Goal: Task Accomplishment & Management: Manage account settings

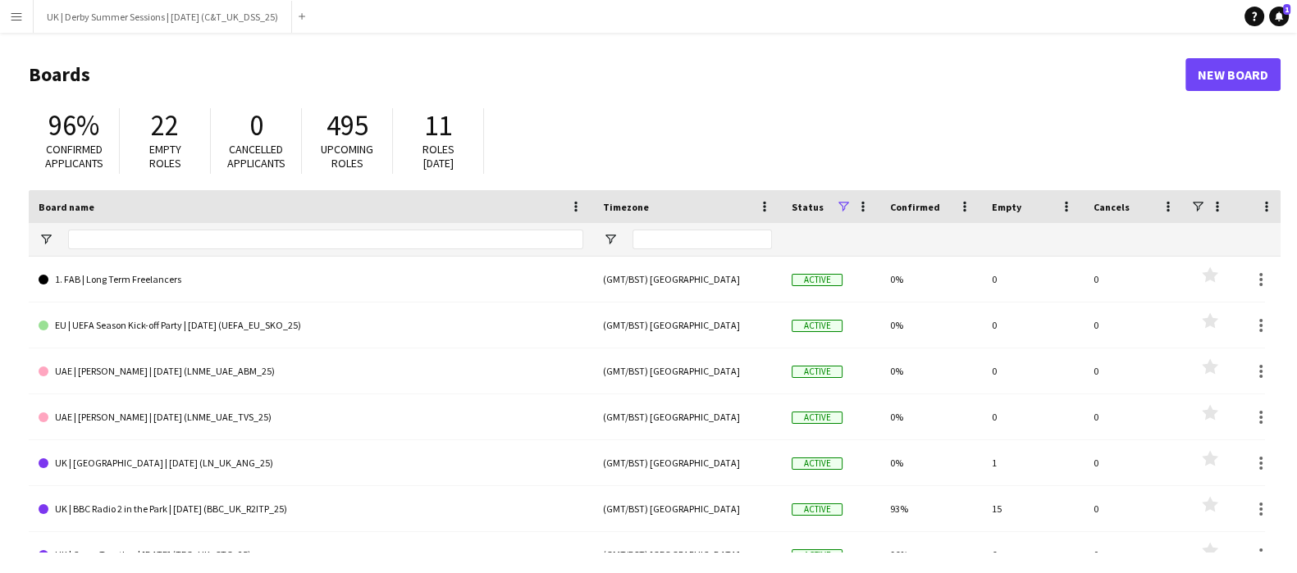
click at [11, 14] on app-icon "Menu" at bounding box center [16, 16] width 13 height 13
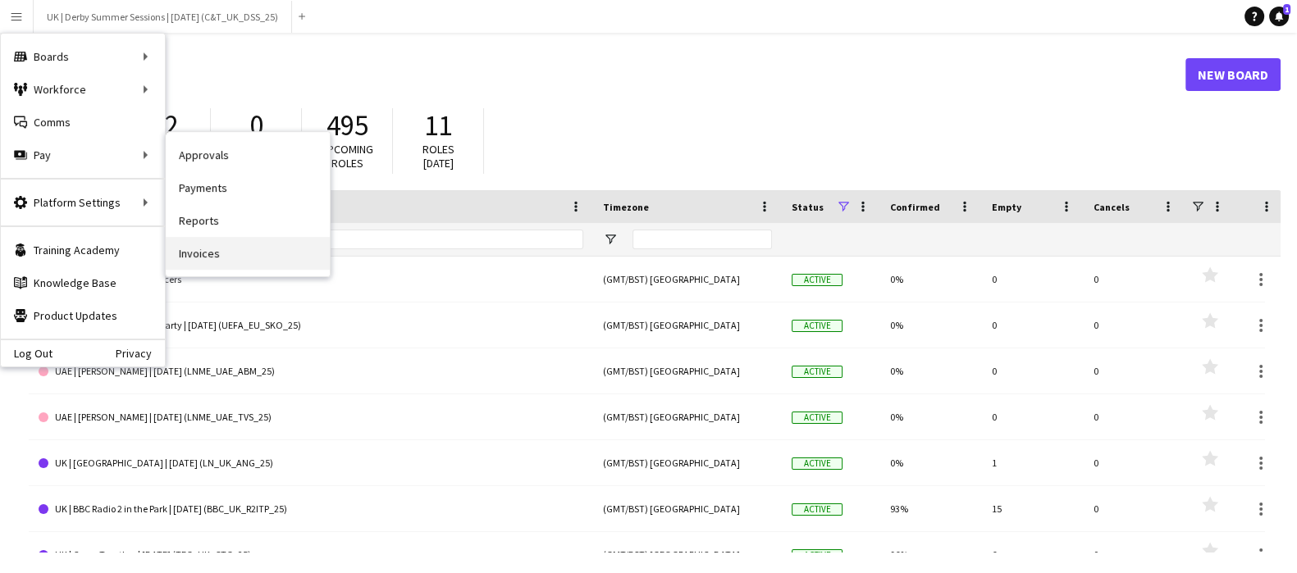
click at [201, 250] on link "Invoices" at bounding box center [248, 253] width 164 height 33
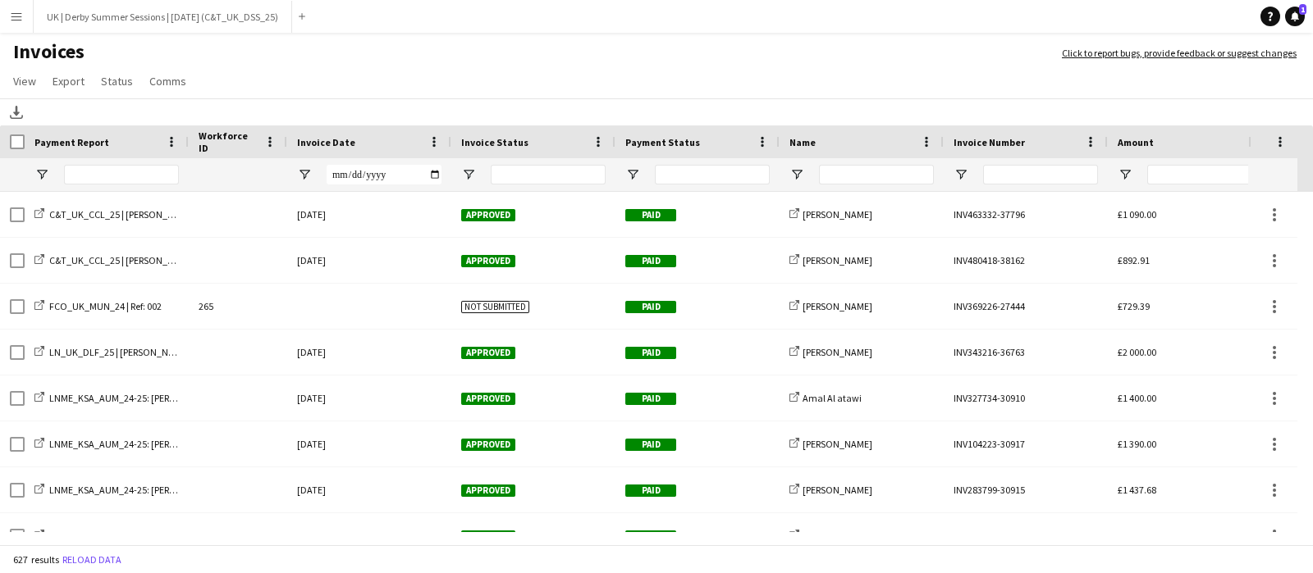
click at [441, 139] on div "Invoice Date" at bounding box center [369, 142] width 164 height 33
click at [436, 135] on span at bounding box center [434, 142] width 15 height 15
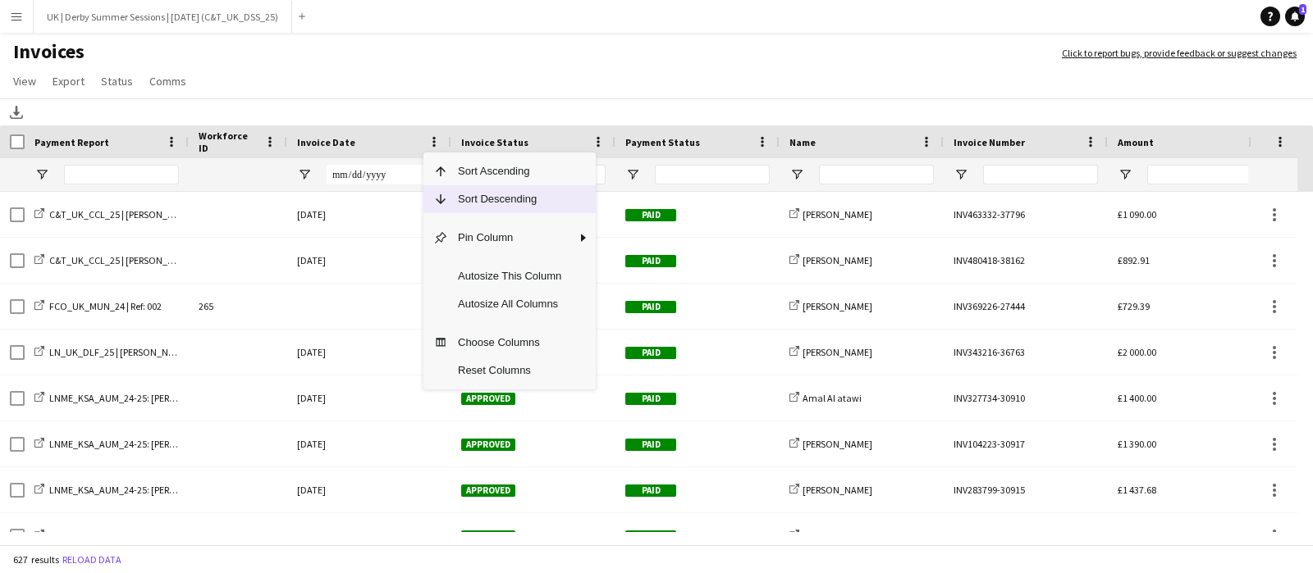
click at [480, 199] on span "Sort Descending" at bounding box center [509, 199] width 123 height 28
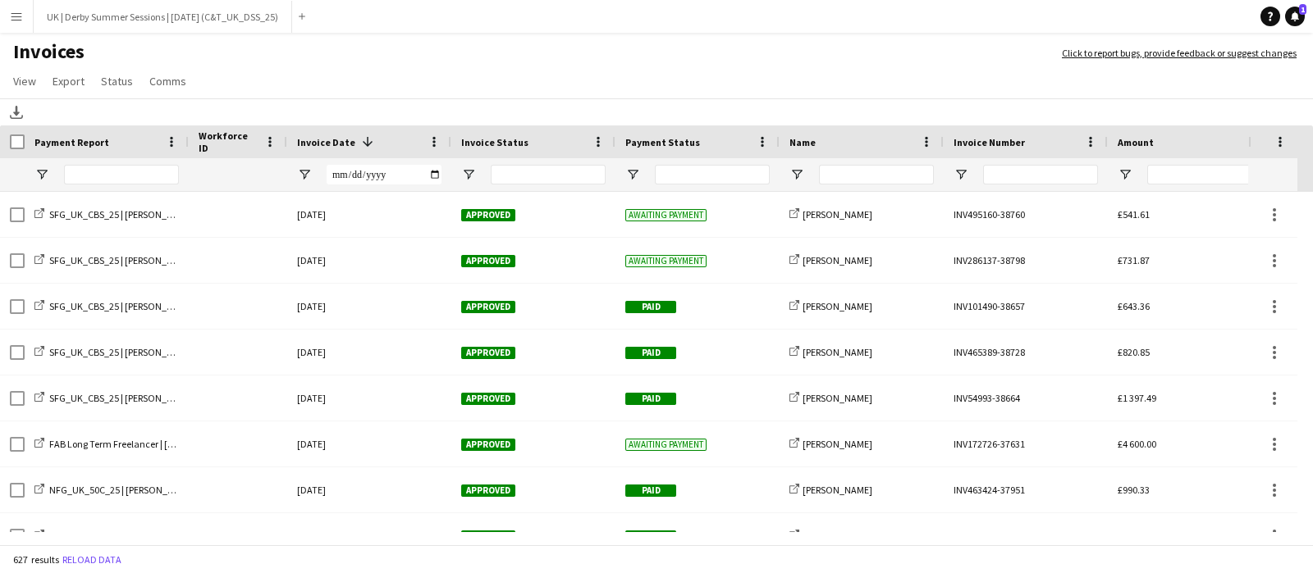
click at [15, 18] on app-icon "Menu" at bounding box center [16, 16] width 13 height 13
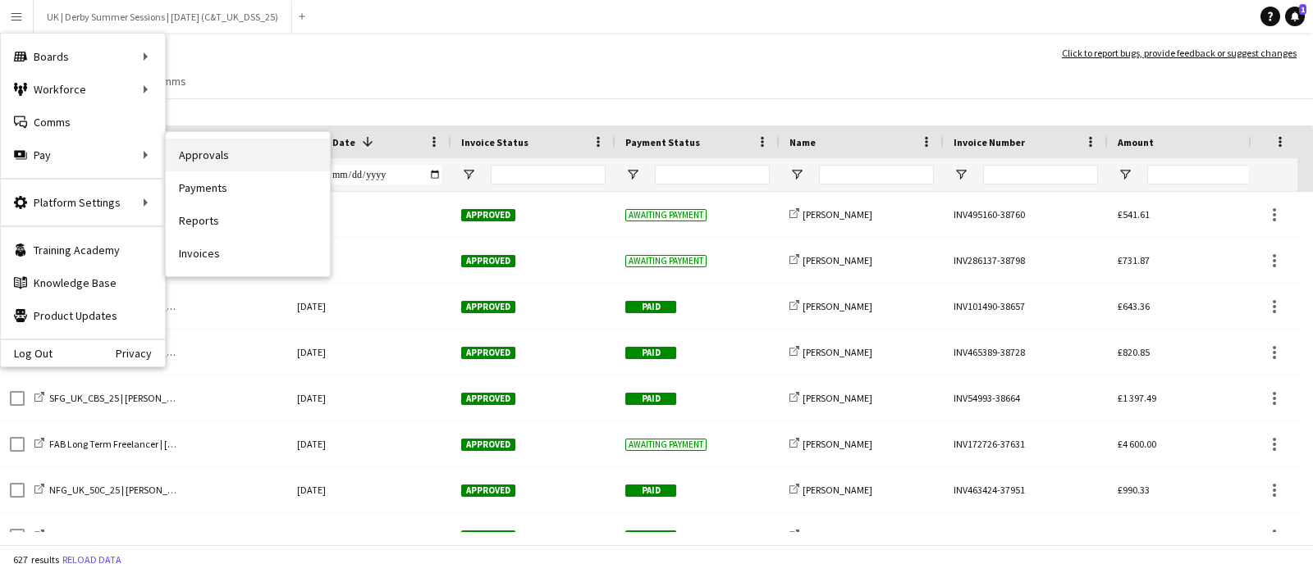
click at [241, 156] on link "Approvals" at bounding box center [248, 155] width 164 height 33
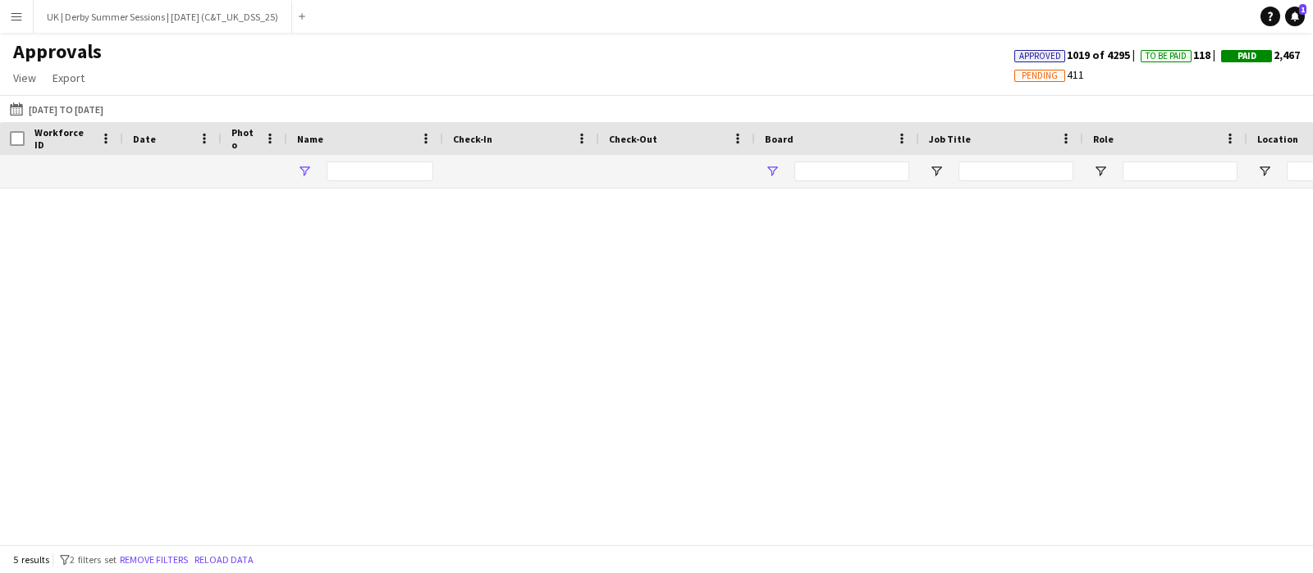
type input "******"
type input "**********"
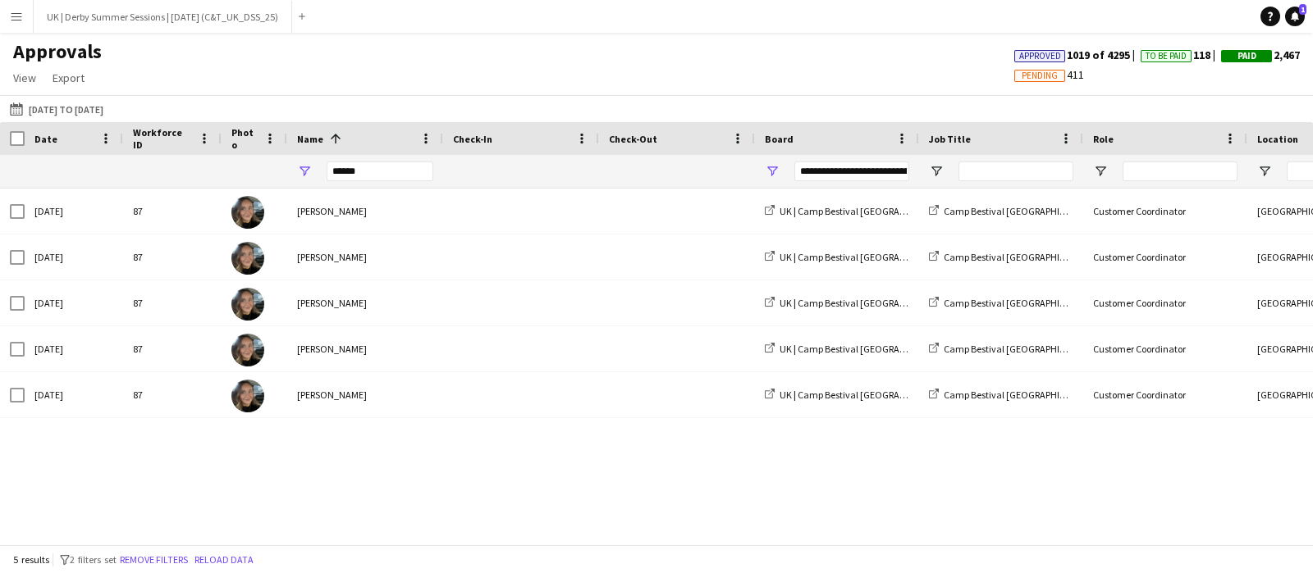
click at [23, 11] on button "Menu" at bounding box center [16, 16] width 33 height 33
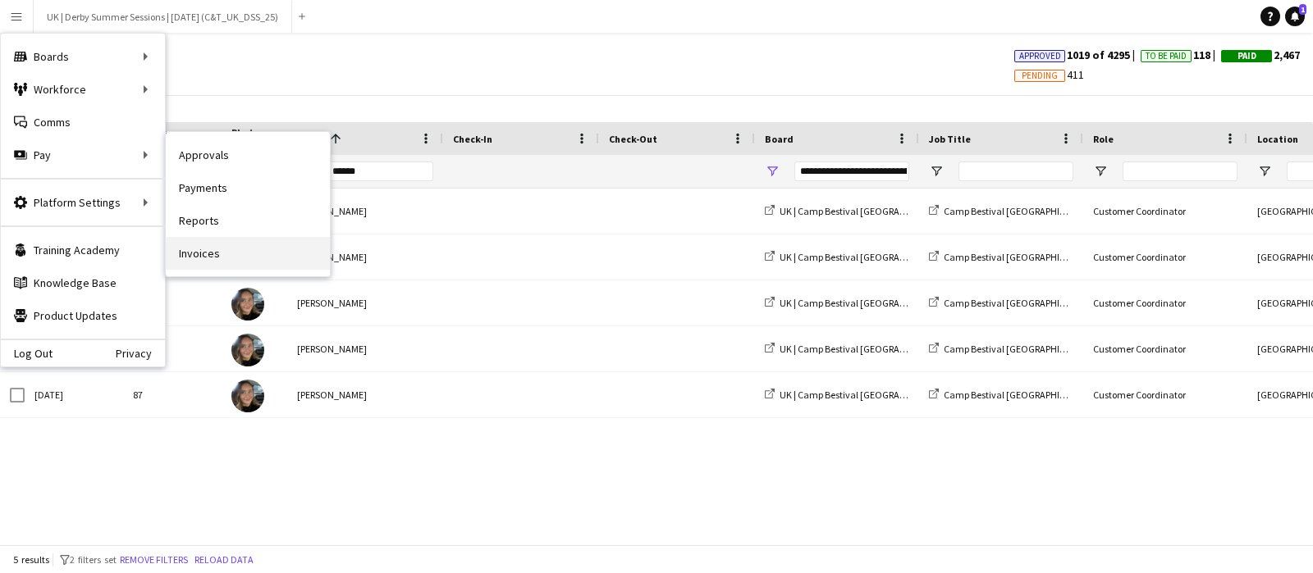
click at [233, 249] on link "Invoices" at bounding box center [248, 253] width 164 height 33
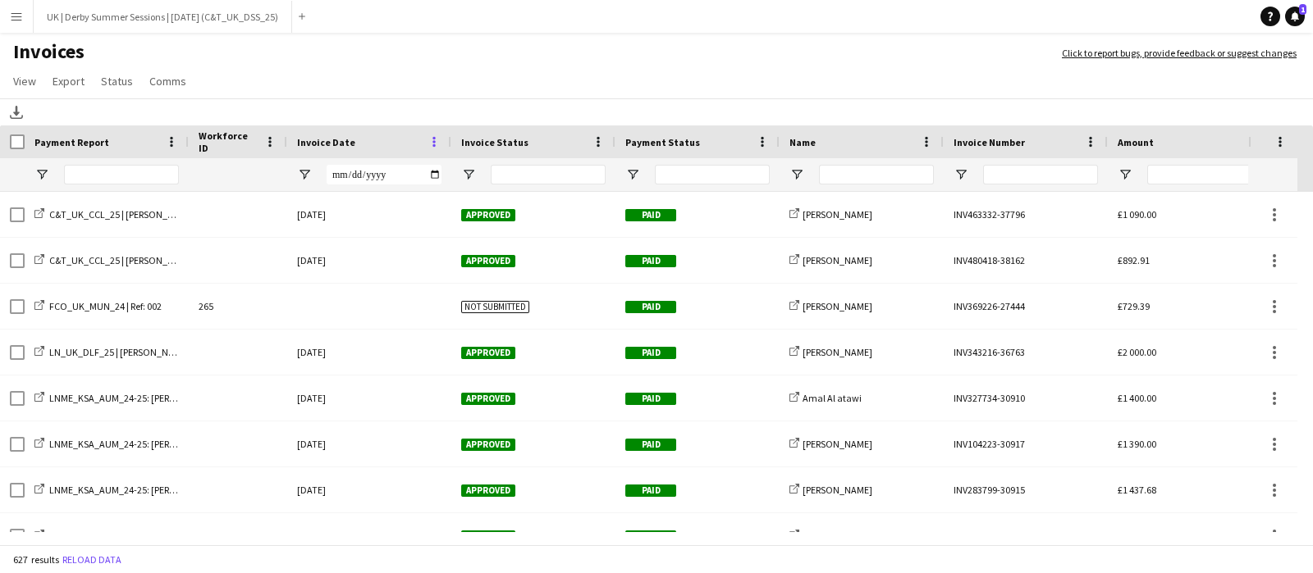
click at [436, 144] on span at bounding box center [434, 142] width 15 height 15
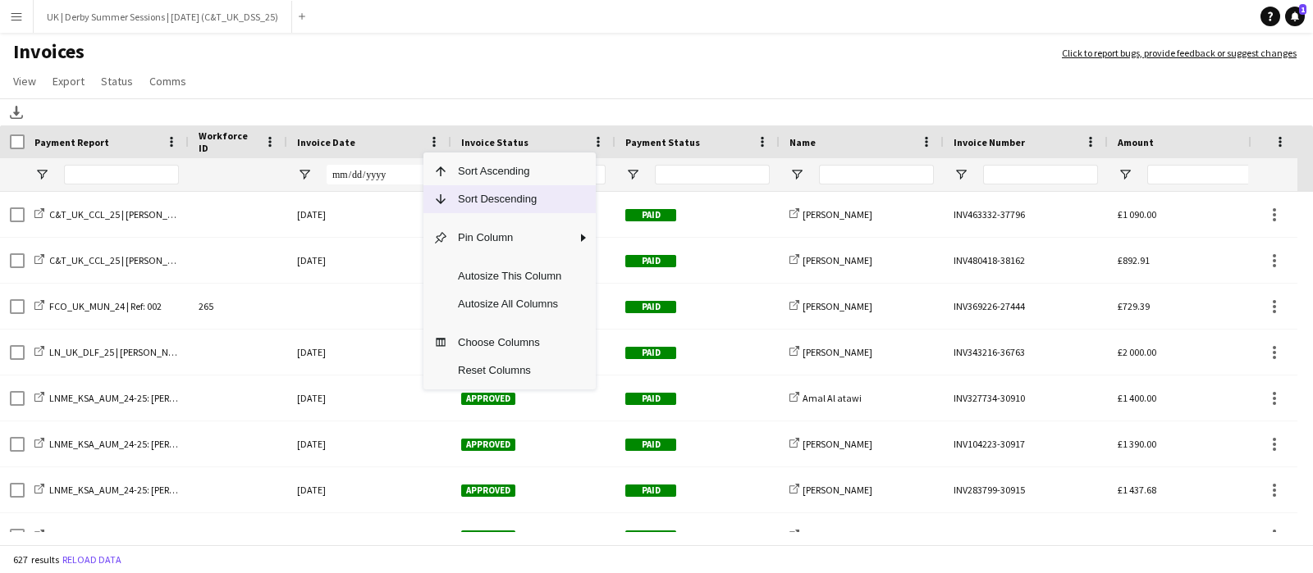
click at [446, 194] on span "Column Menu" at bounding box center [440, 199] width 15 height 15
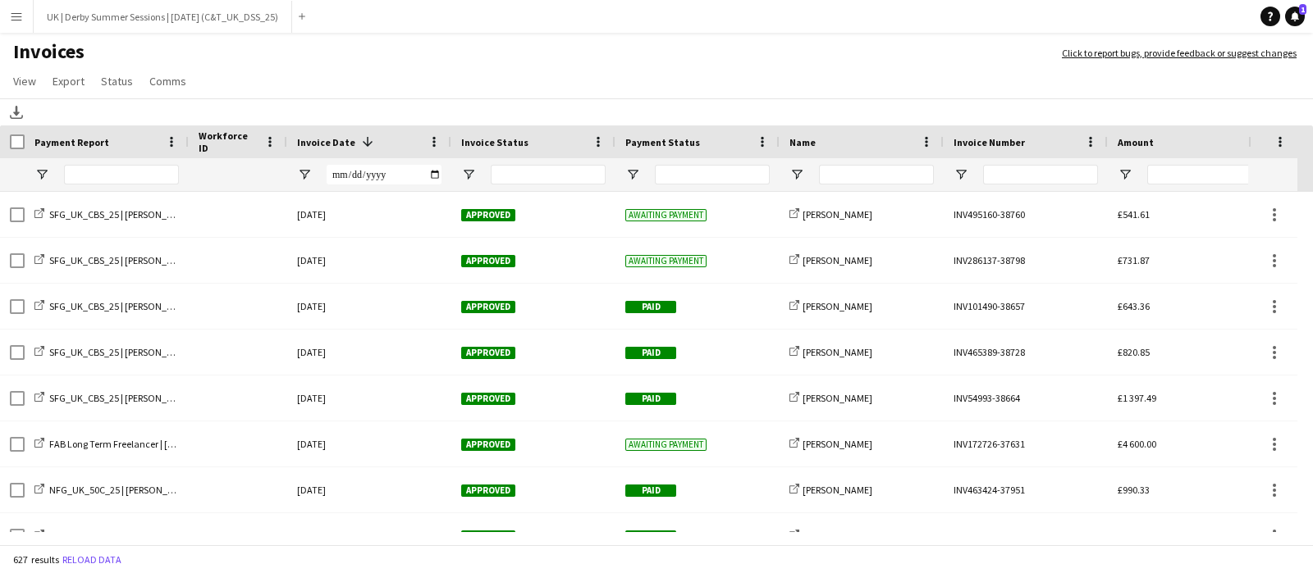
click at [15, 22] on app-icon "Menu" at bounding box center [16, 16] width 13 height 13
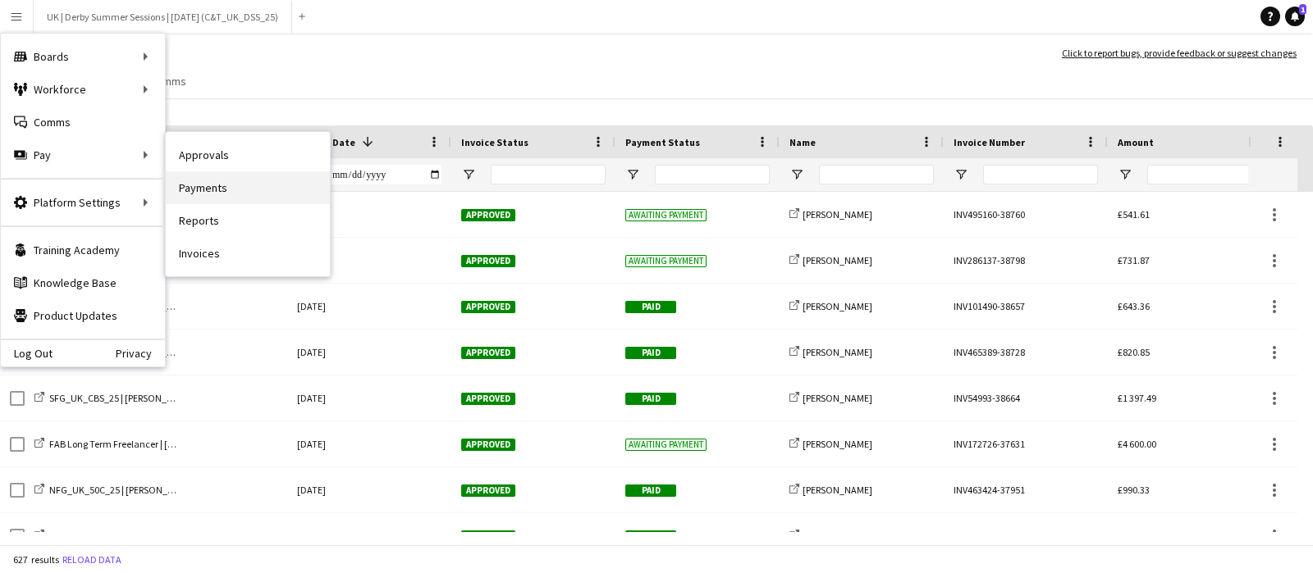
click at [230, 188] on link "Payments" at bounding box center [248, 187] width 164 height 33
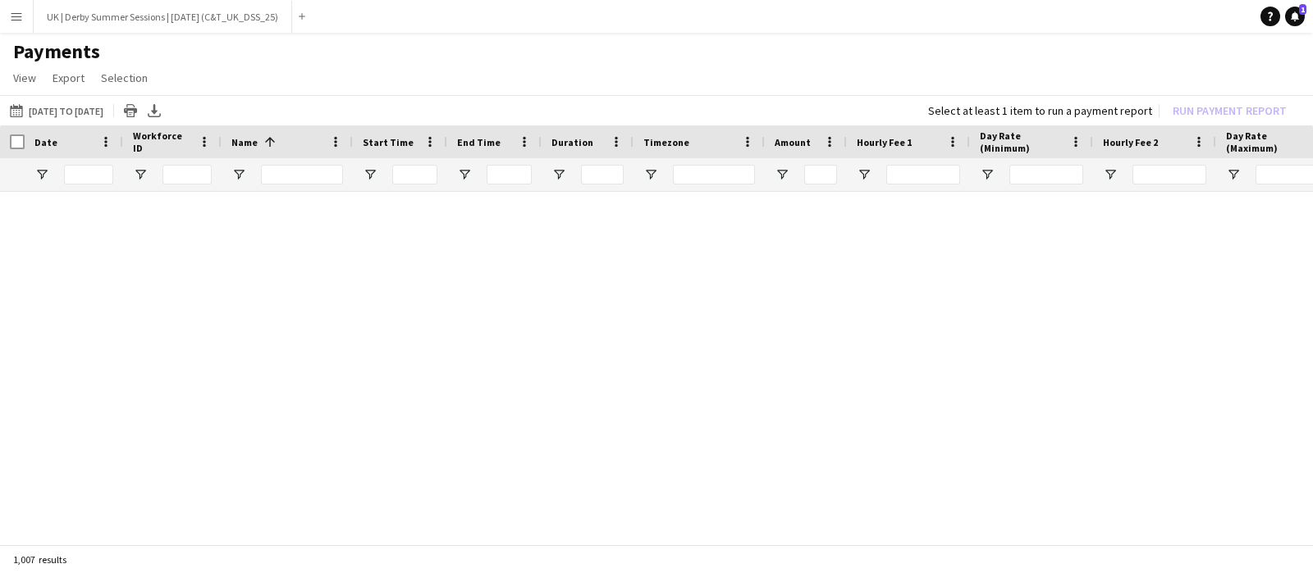
type input "**********"
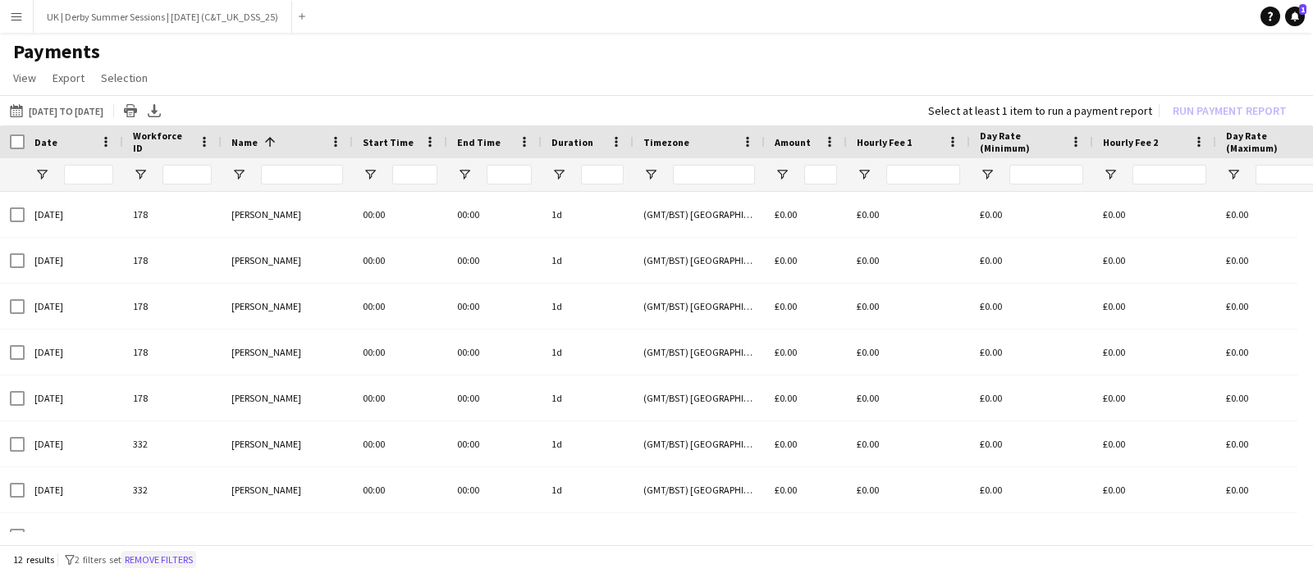
click at [164, 553] on button "Remove filters" at bounding box center [158, 560] width 75 height 18
click at [307, 173] on input "Name Filter Input" at bounding box center [302, 175] width 82 height 20
type input "******"
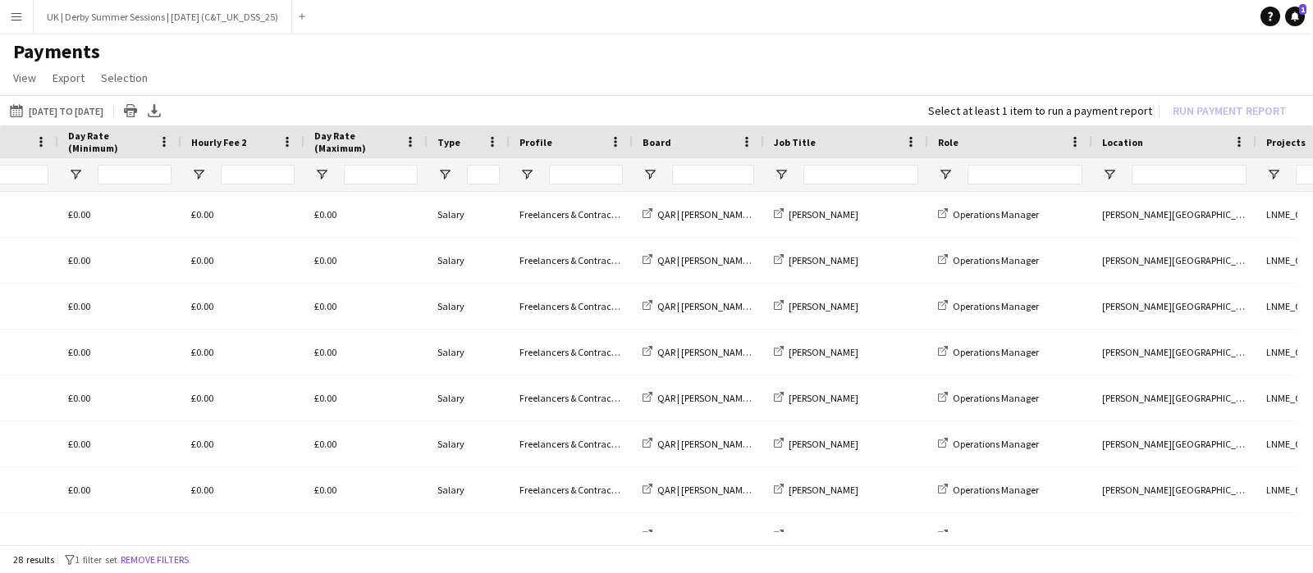
drag, startPoint x: 453, startPoint y: 544, endPoint x: 869, endPoint y: 543, distance: 415.9
click at [869, 543] on div "[DATE] to [DATE] [DATE] to [DATE] [DATE] This Week This Month [DATE] Last Week …" at bounding box center [656, 321] width 1313 height 453
click at [646, 175] on span "Open Filter Menu" at bounding box center [649, 174] width 15 height 15
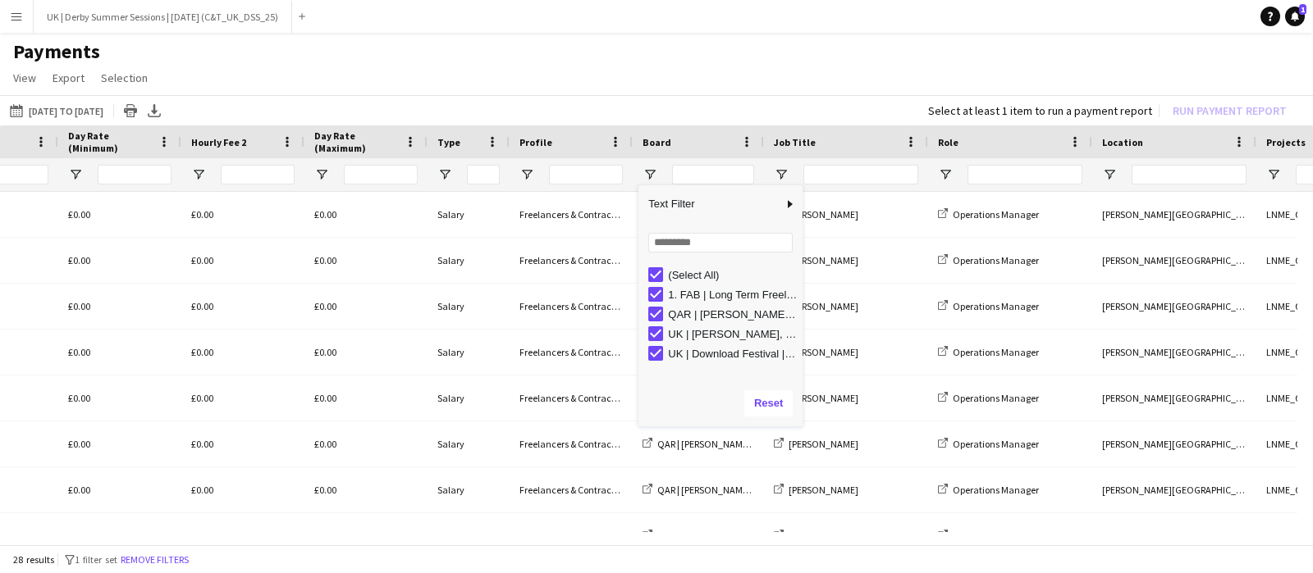
click at [676, 272] on div "(Select All)" at bounding box center [733, 275] width 130 height 12
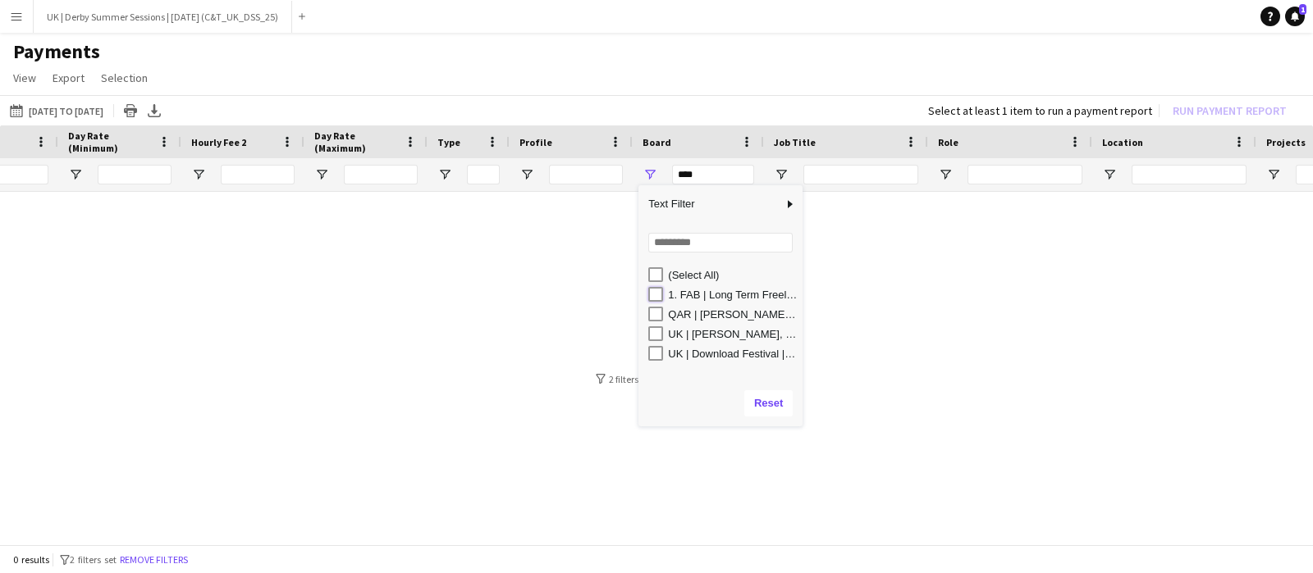
type input "**********"
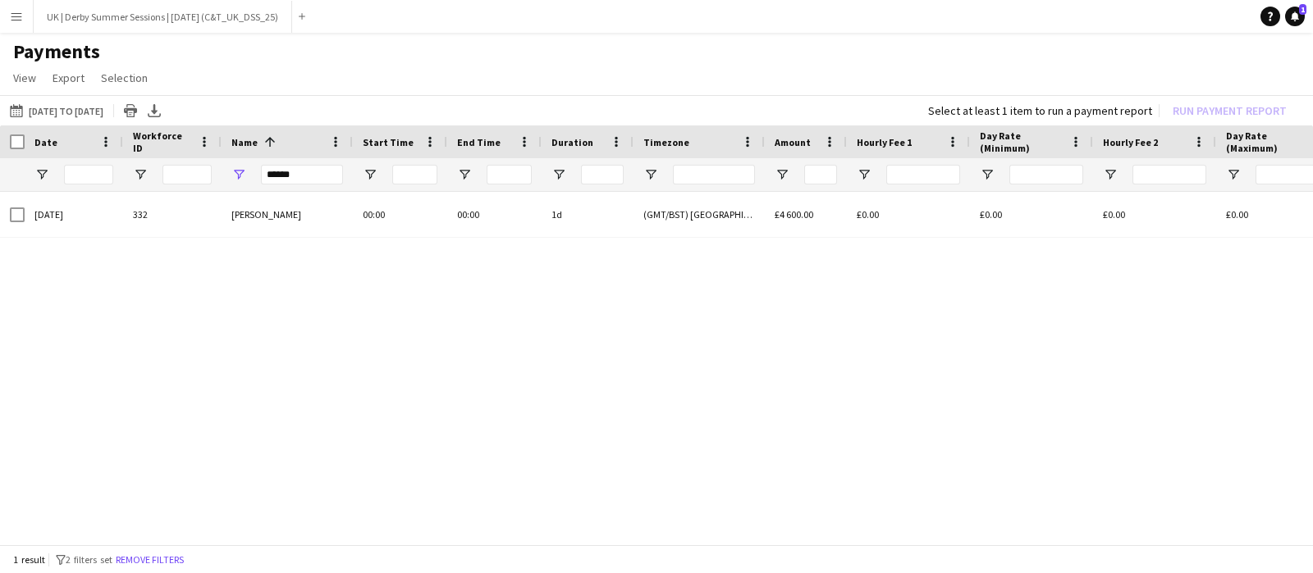
scroll to position [0, 631]
click at [7, 21] on button "Menu" at bounding box center [16, 16] width 33 height 33
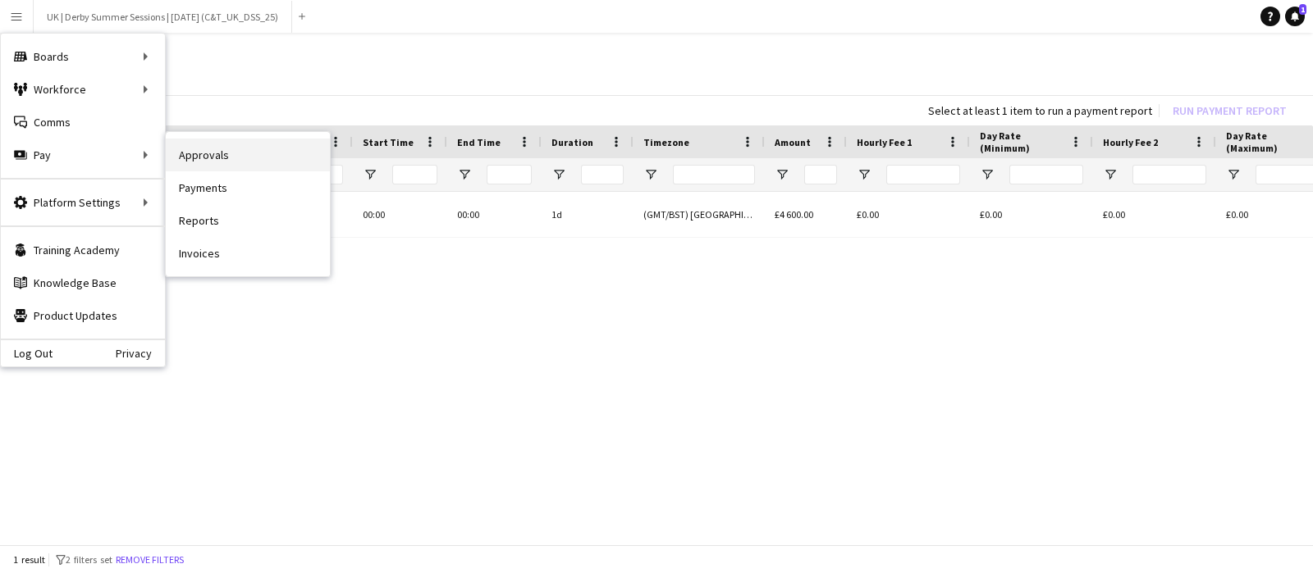
click at [201, 156] on link "Approvals" at bounding box center [248, 155] width 164 height 33
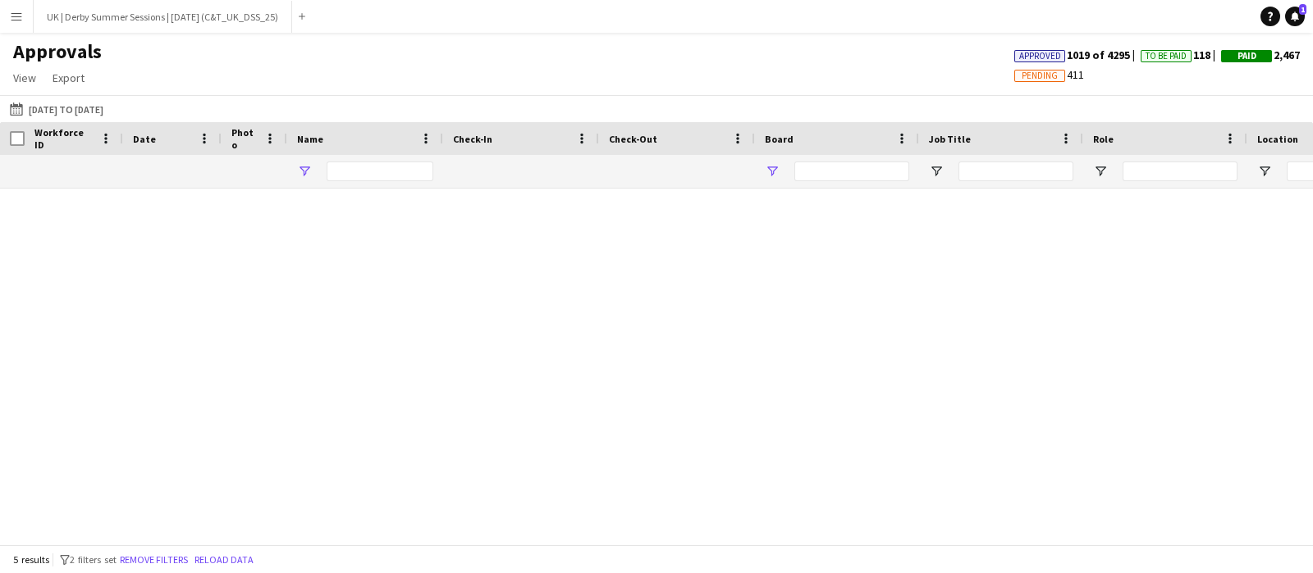
type input "******"
type input "**********"
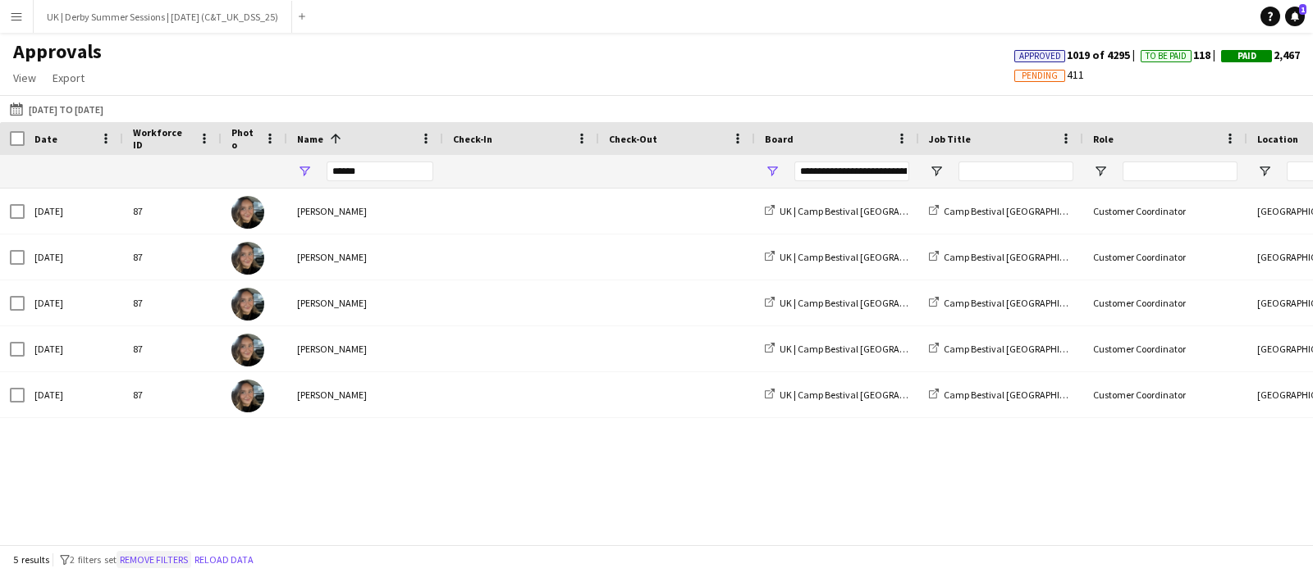
click at [172, 555] on button "Remove filters" at bounding box center [153, 560] width 75 height 18
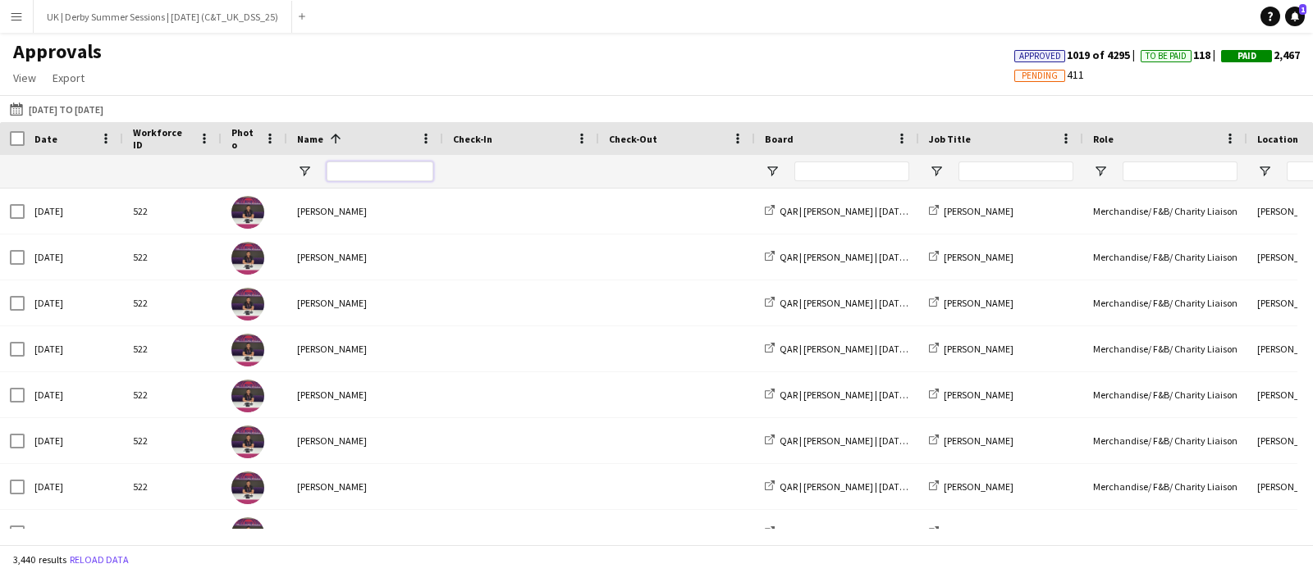
click at [367, 169] on input "Name Filter Input" at bounding box center [379, 172] width 107 height 20
type input "******"
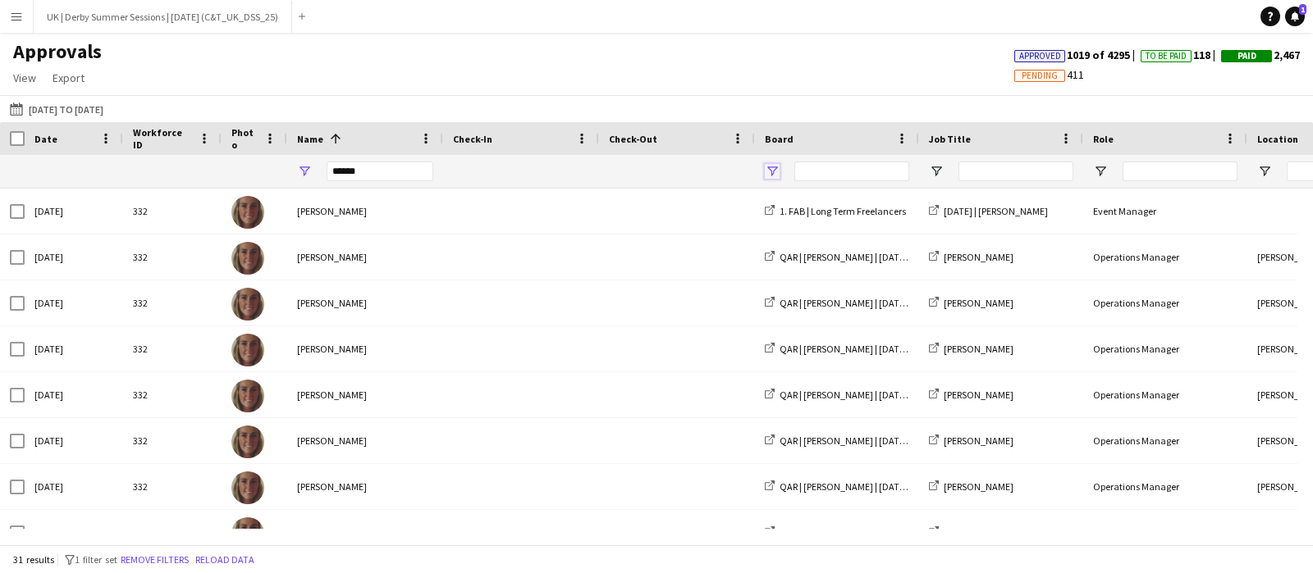
click at [769, 171] on span "Open Filter Menu" at bounding box center [772, 171] width 15 height 15
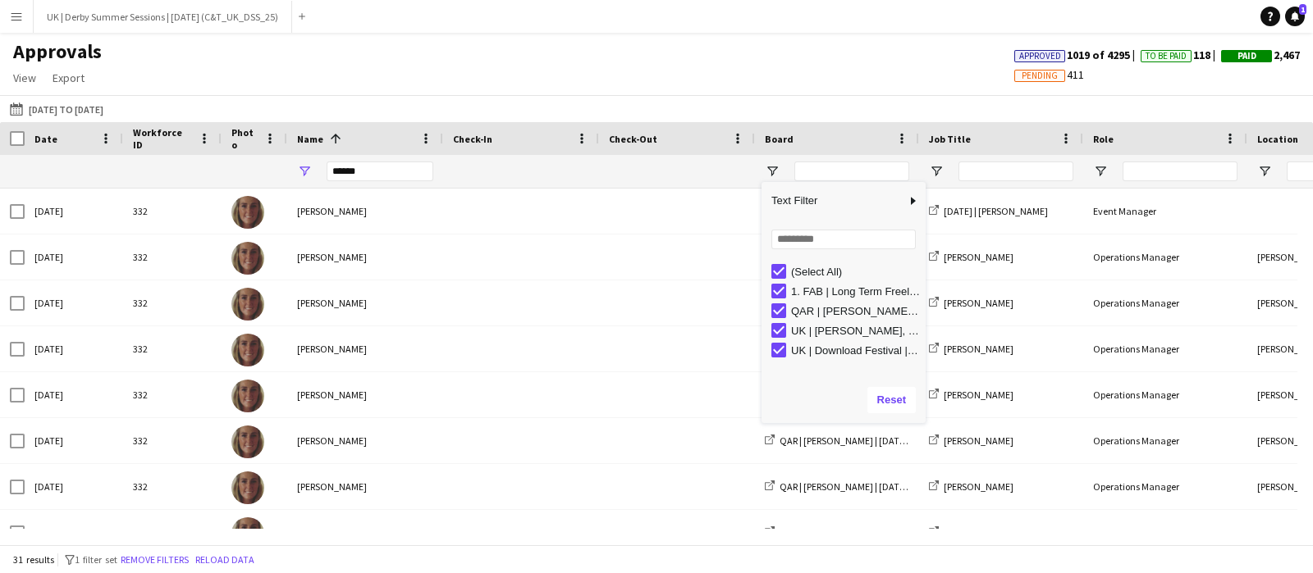
click at [789, 269] on div "(Select All)" at bounding box center [848, 272] width 154 height 20
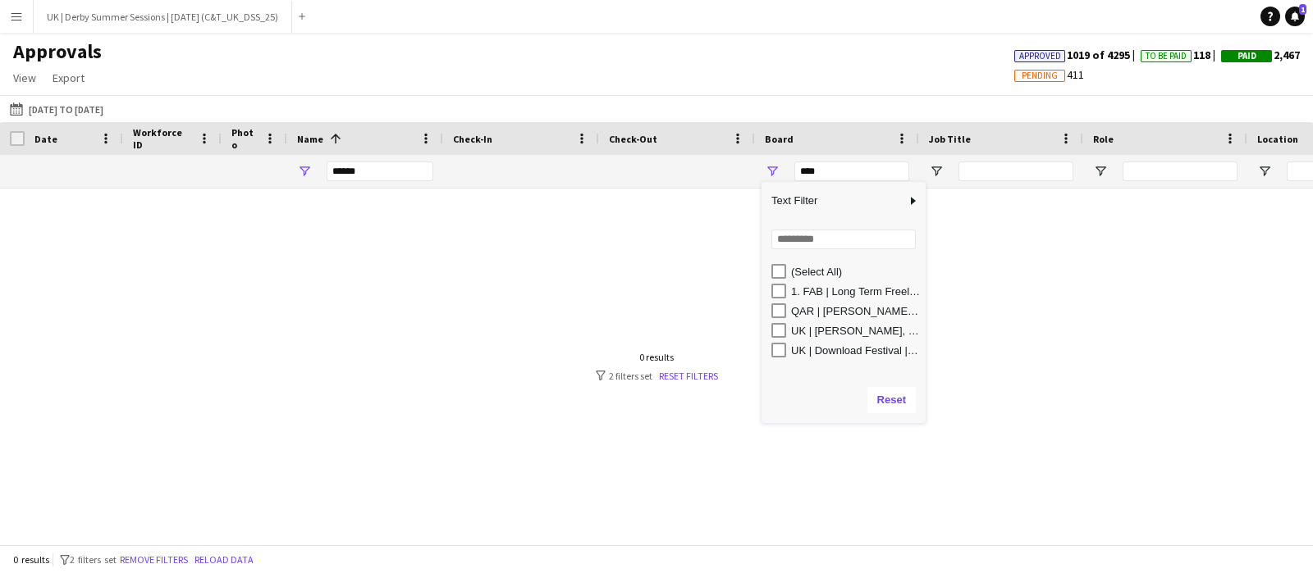
click at [779, 301] on div "QAR | [PERSON_NAME] | [DATE] (LNME_QAR_TVS_25)" at bounding box center [848, 311] width 154 height 20
type input "**********"
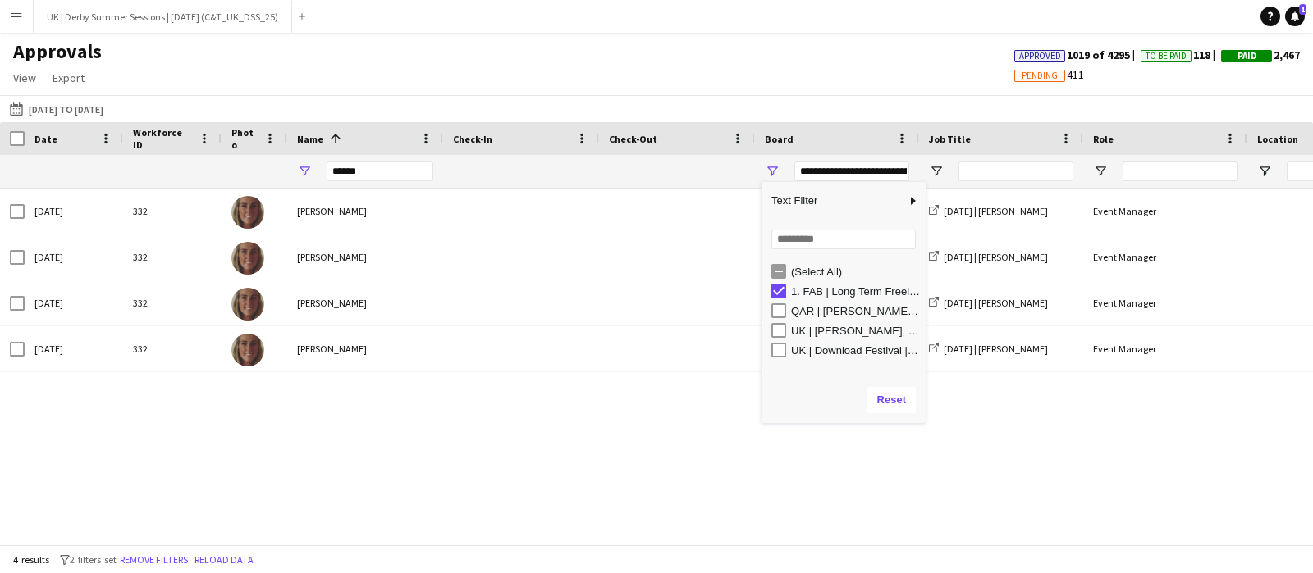
click at [534, 428] on div "[DATE] 332 [PERSON_NAME] 1. FAB | Long Term Freelancers [DATE] | [PERSON_NAME] …" at bounding box center [656, 359] width 1313 height 340
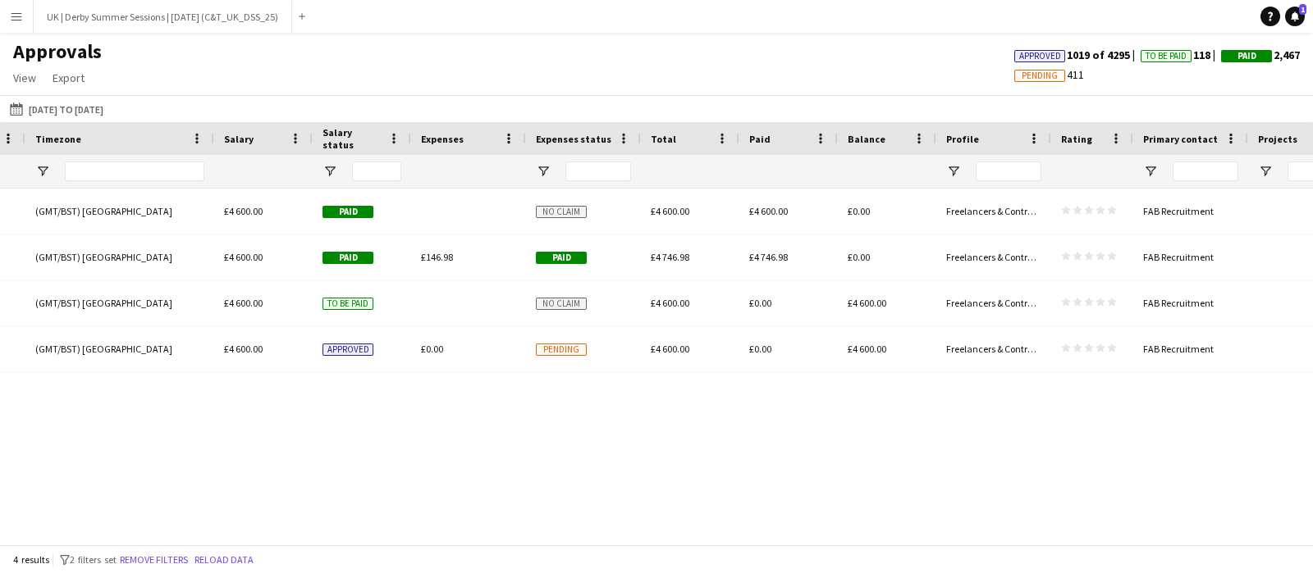
scroll to position [0, 1556]
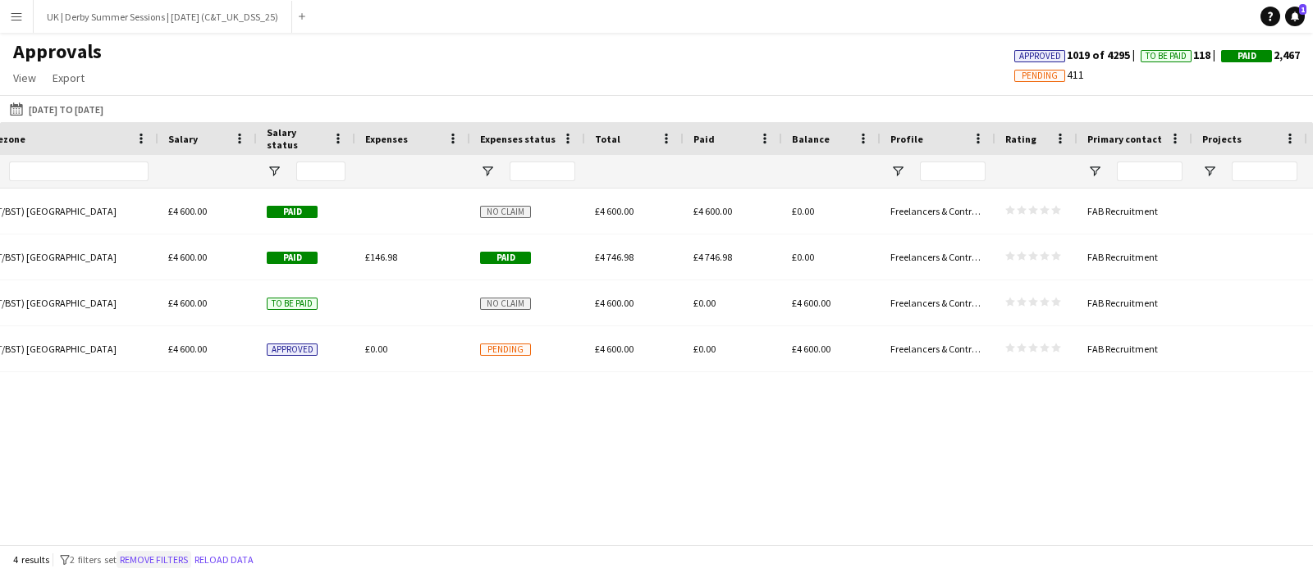
click at [139, 556] on button "Remove filters" at bounding box center [153, 560] width 75 height 18
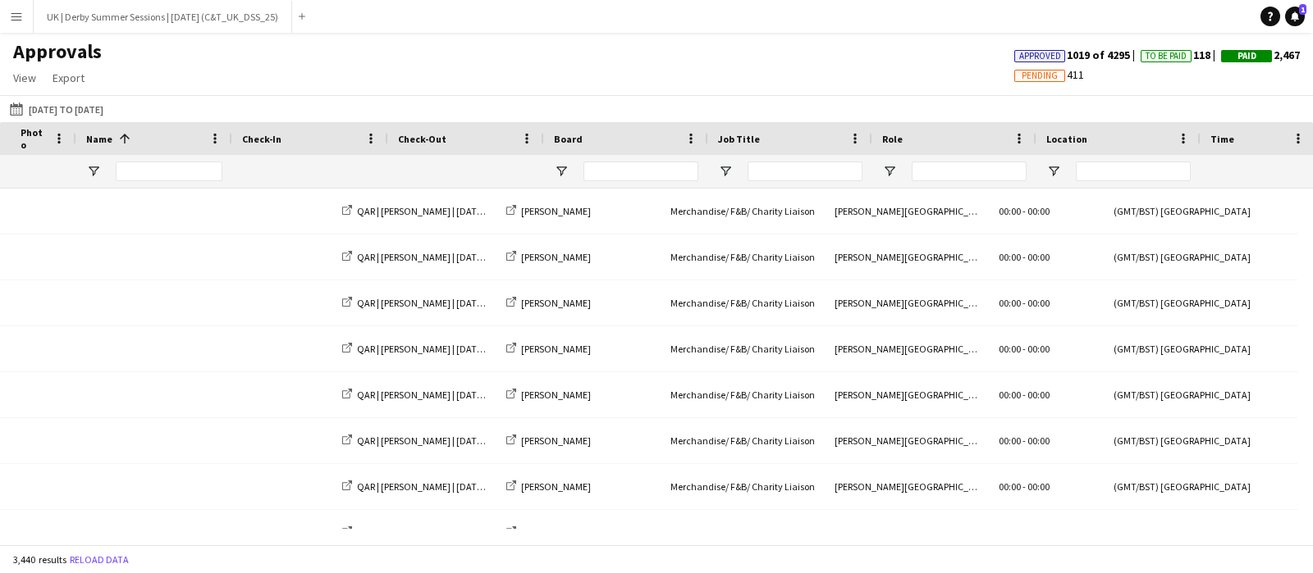
scroll to position [0, 211]
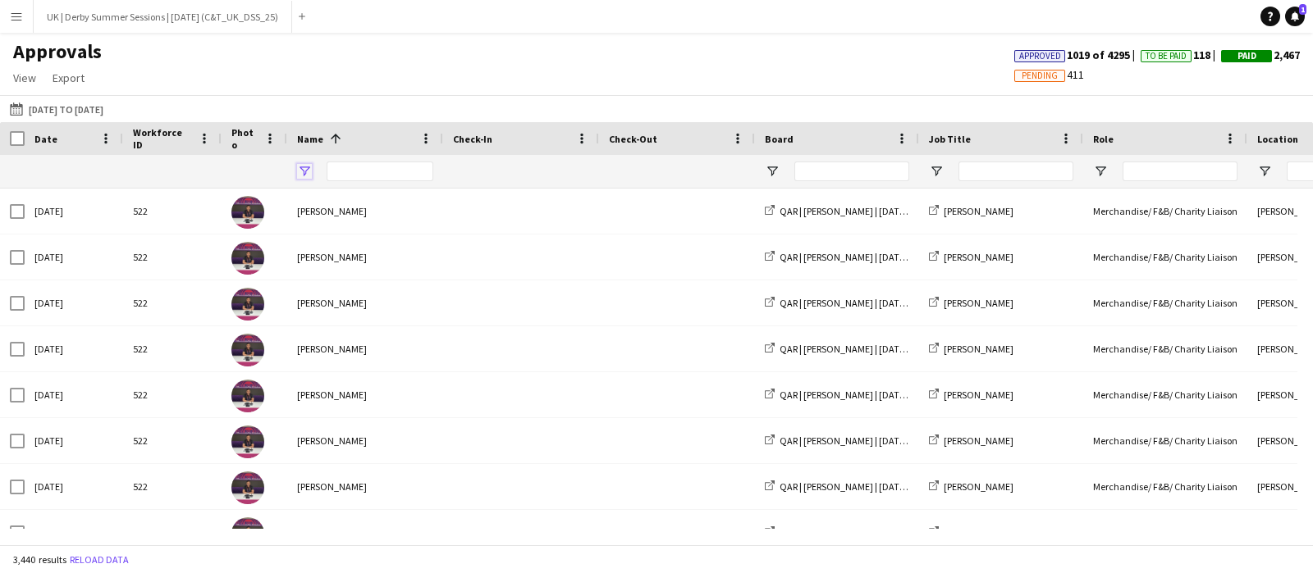
click at [304, 174] on span "Open Filter Menu" at bounding box center [304, 171] width 15 height 15
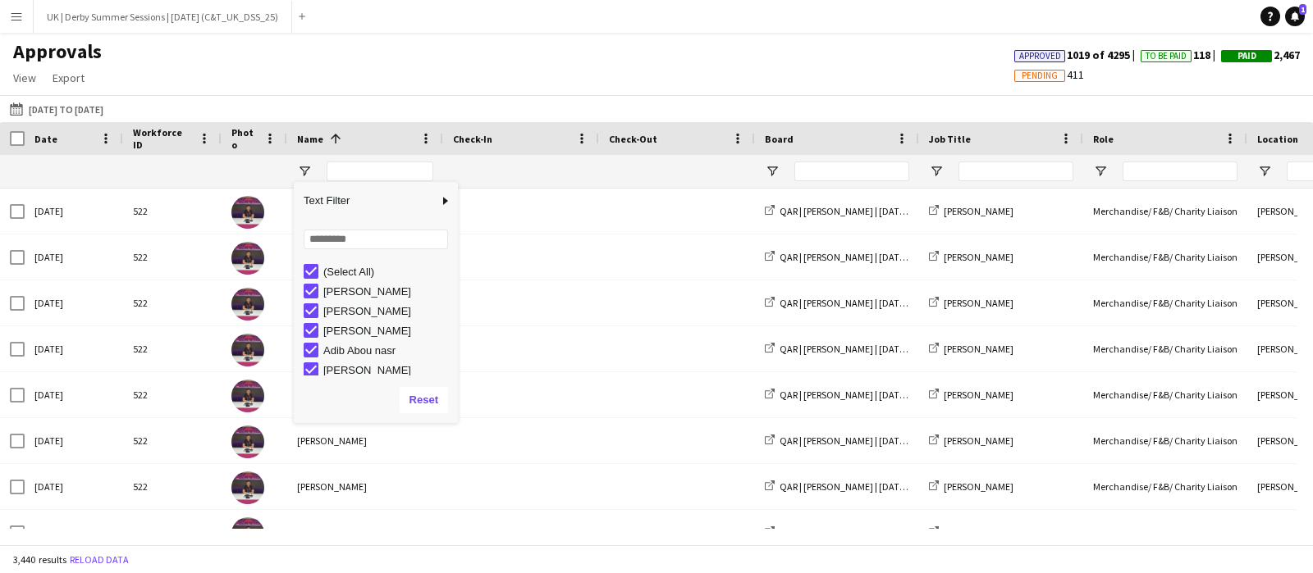
click at [11, 21] on app-icon "Menu" at bounding box center [16, 16] width 13 height 13
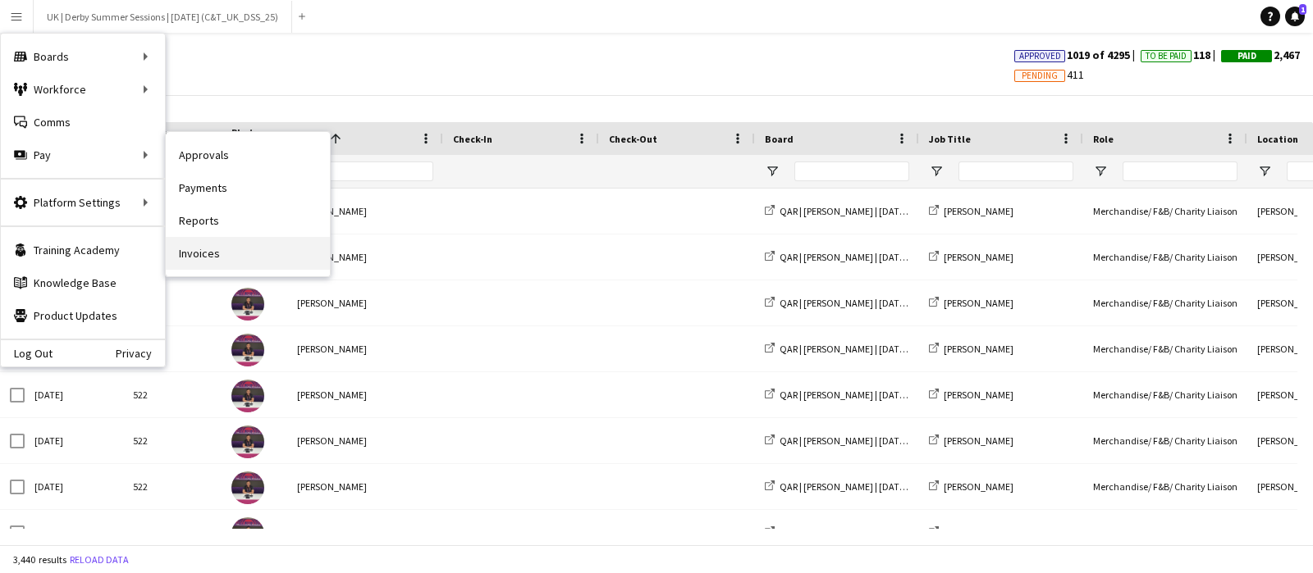
click at [212, 249] on link "Invoices" at bounding box center [248, 253] width 164 height 33
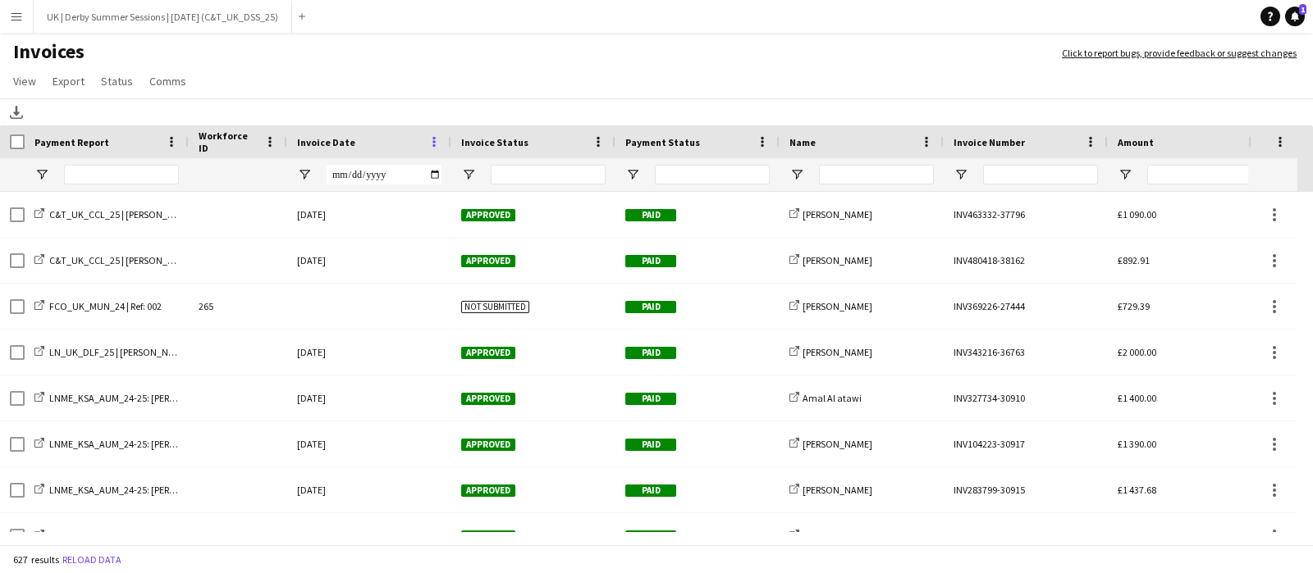
click at [433, 136] on span at bounding box center [434, 142] width 15 height 15
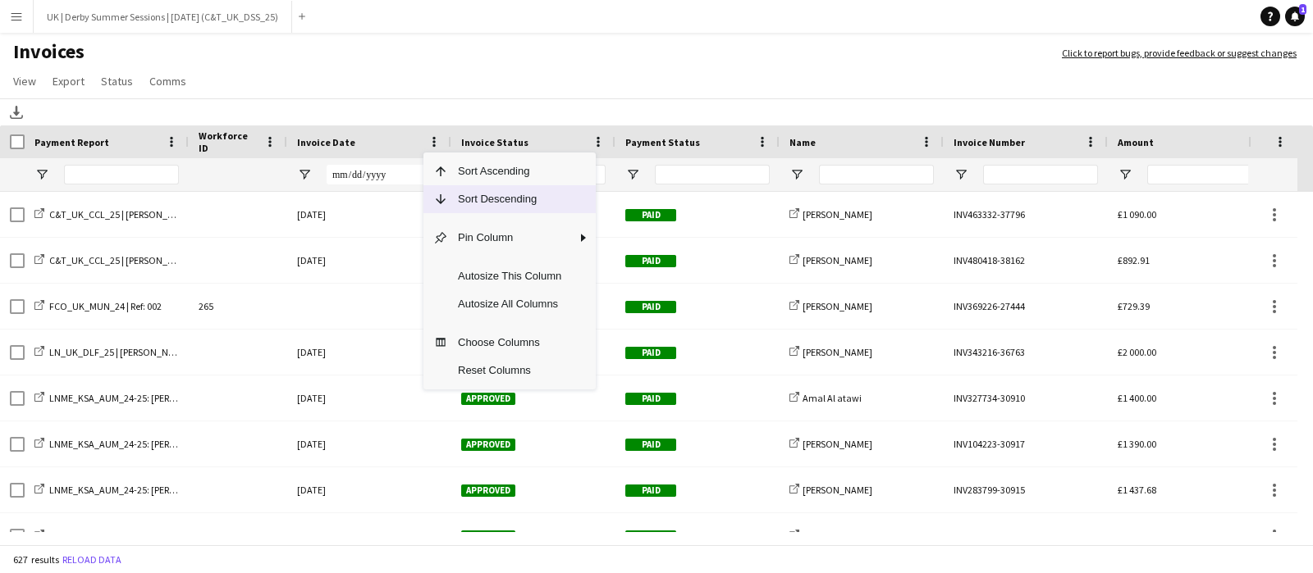
click at [465, 201] on span "Sort Descending" at bounding box center [509, 199] width 123 height 28
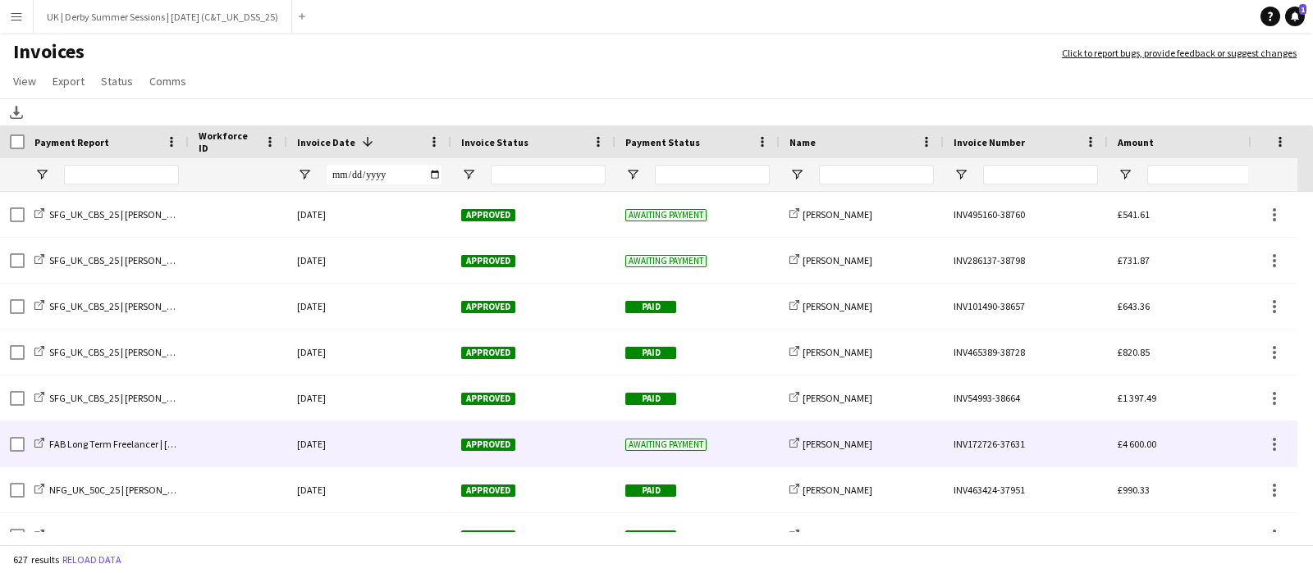
click at [205, 436] on div at bounding box center [238, 444] width 98 height 45
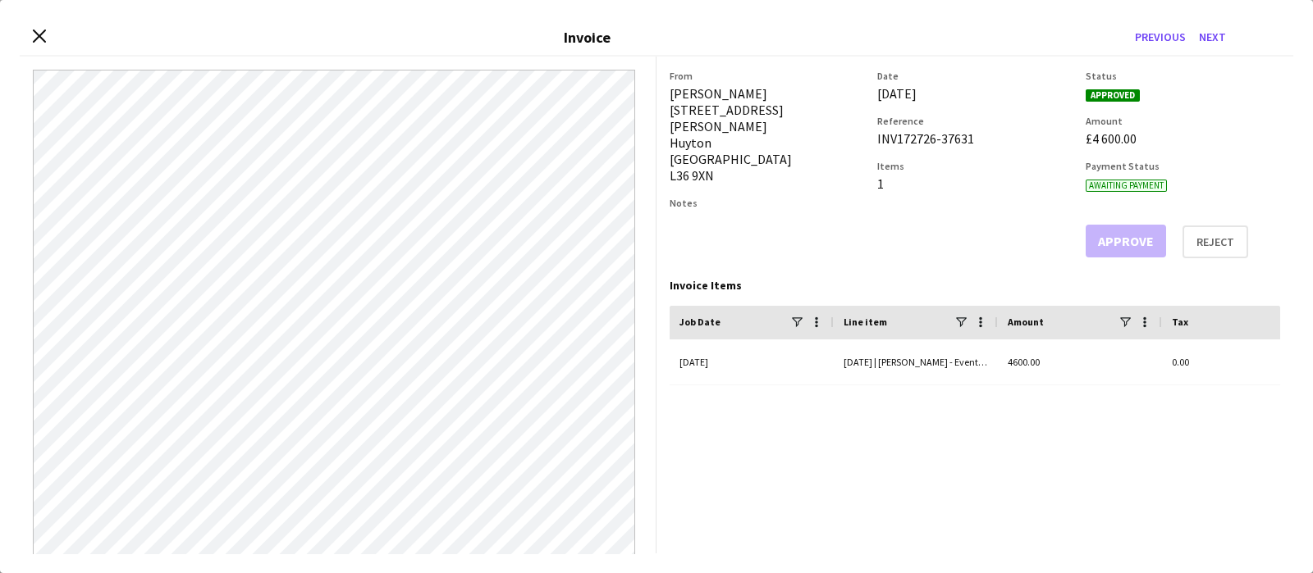
click at [26, 37] on div "Close invoice dialog Invoice Previous Next" at bounding box center [656, 38] width 1273 height 37
click at [38, 34] on icon at bounding box center [39, 37] width 16 height 16
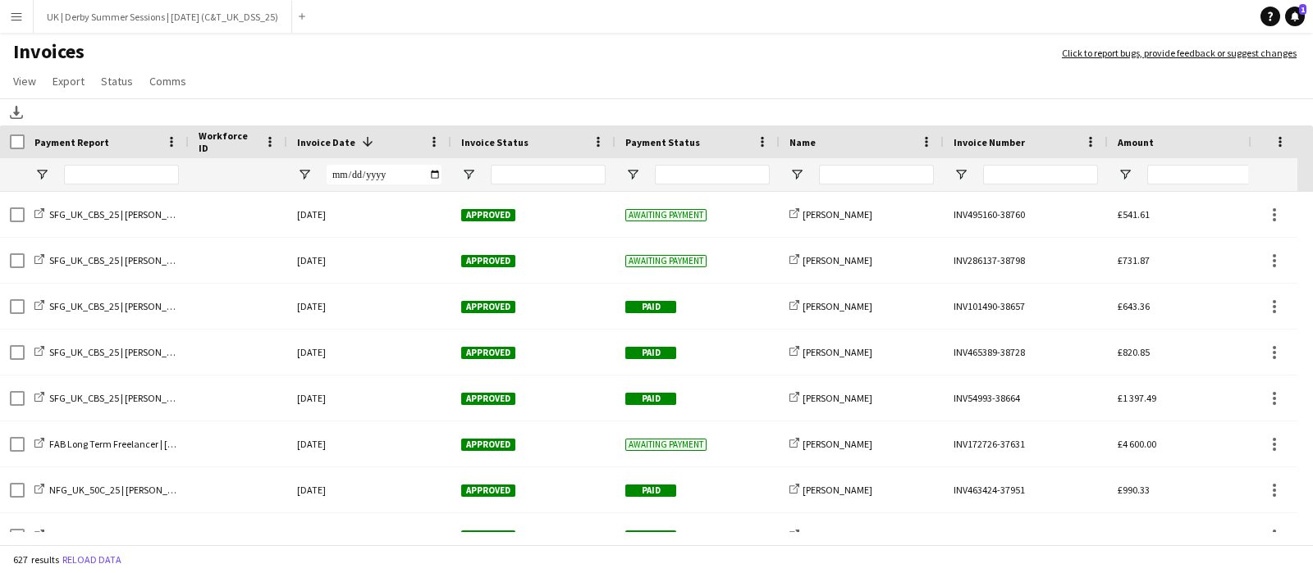
click at [20, 16] on app-icon "Menu" at bounding box center [16, 16] width 13 height 13
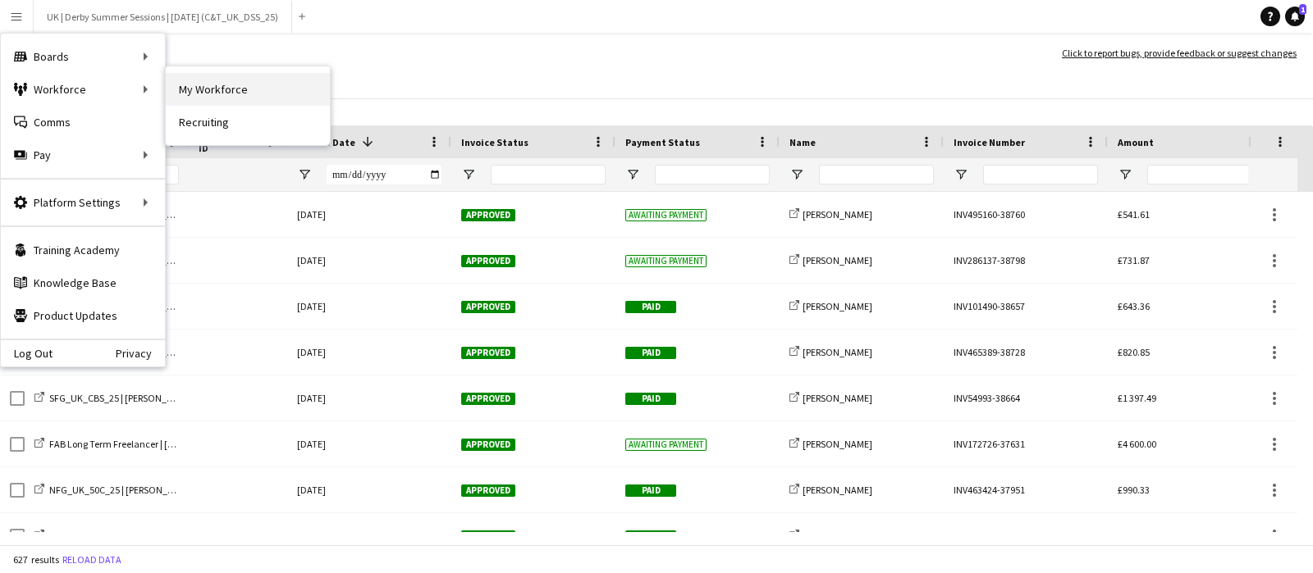
click at [212, 89] on link "My Workforce" at bounding box center [248, 89] width 164 height 33
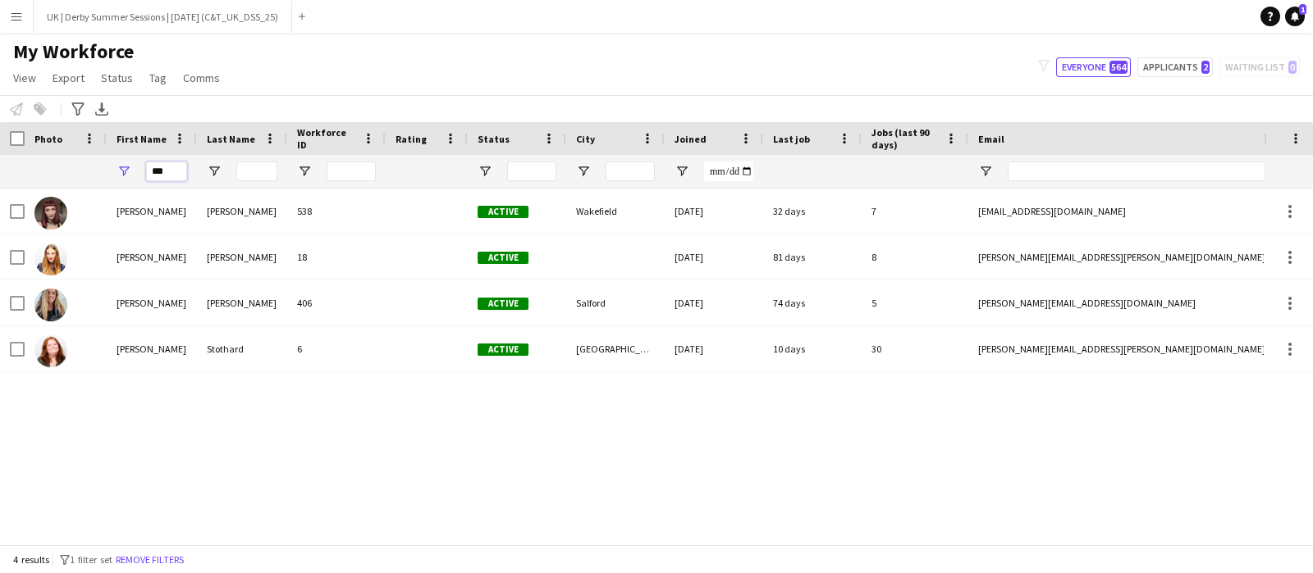
drag, startPoint x: 164, startPoint y: 168, endPoint x: 124, endPoint y: 166, distance: 40.3
click at [125, 166] on div "***" at bounding box center [152, 171] width 90 height 33
type input "******"
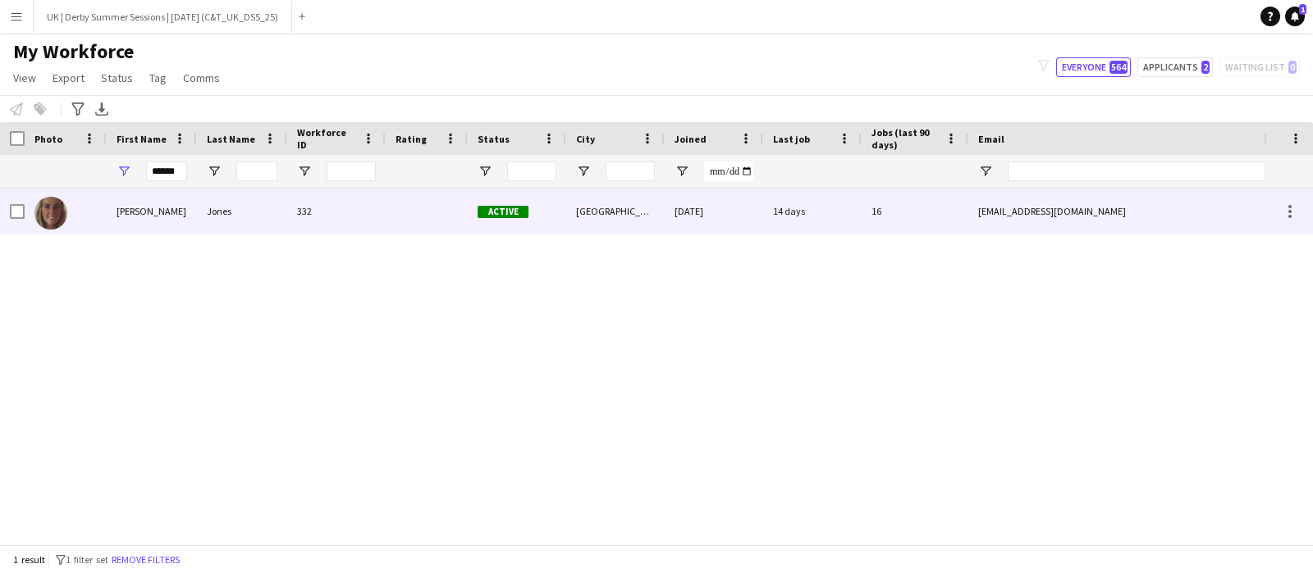
click at [197, 219] on div "Jones" at bounding box center [242, 211] width 90 height 45
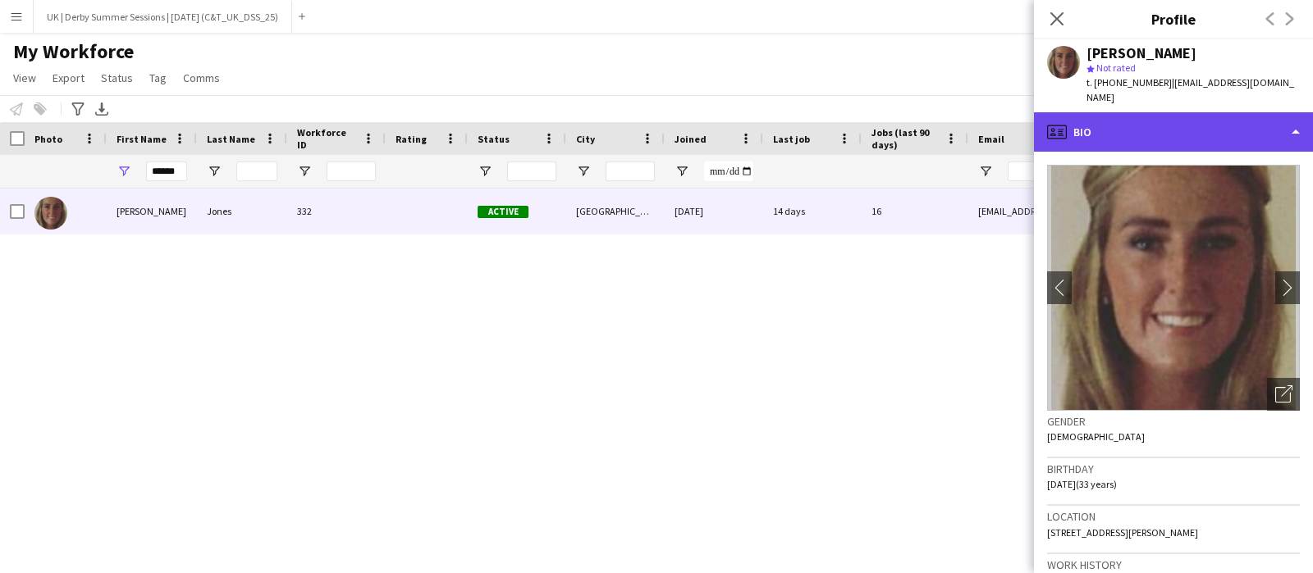
click at [1129, 116] on div "profile Bio" at bounding box center [1173, 131] width 279 height 39
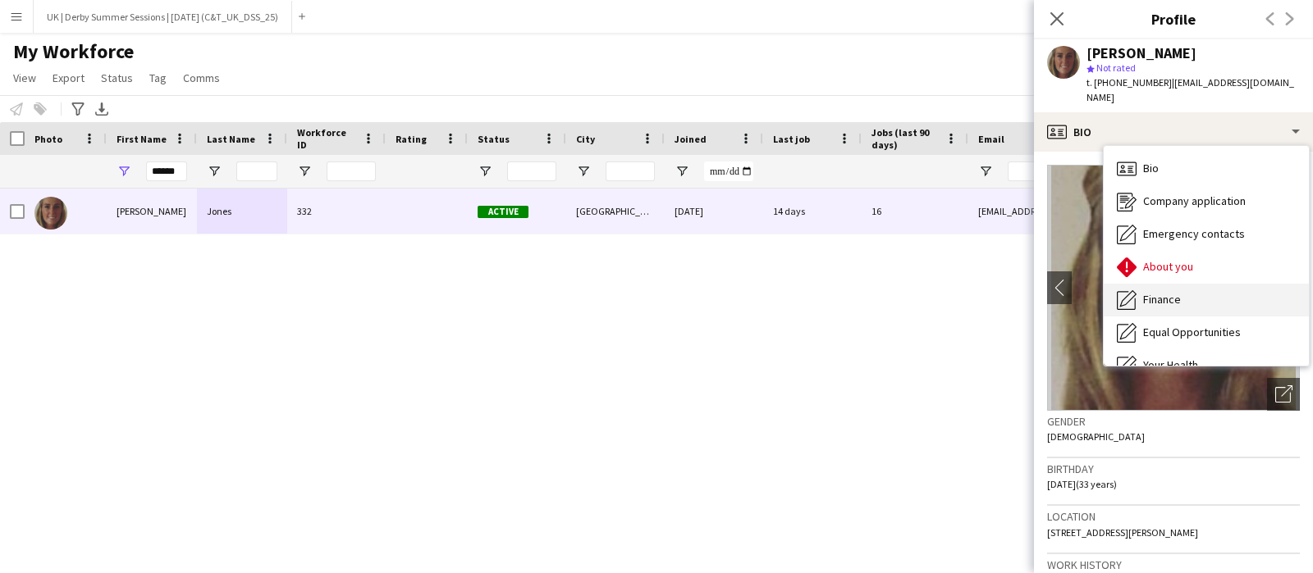
click at [1161, 292] on span "Finance" at bounding box center [1162, 299] width 38 height 15
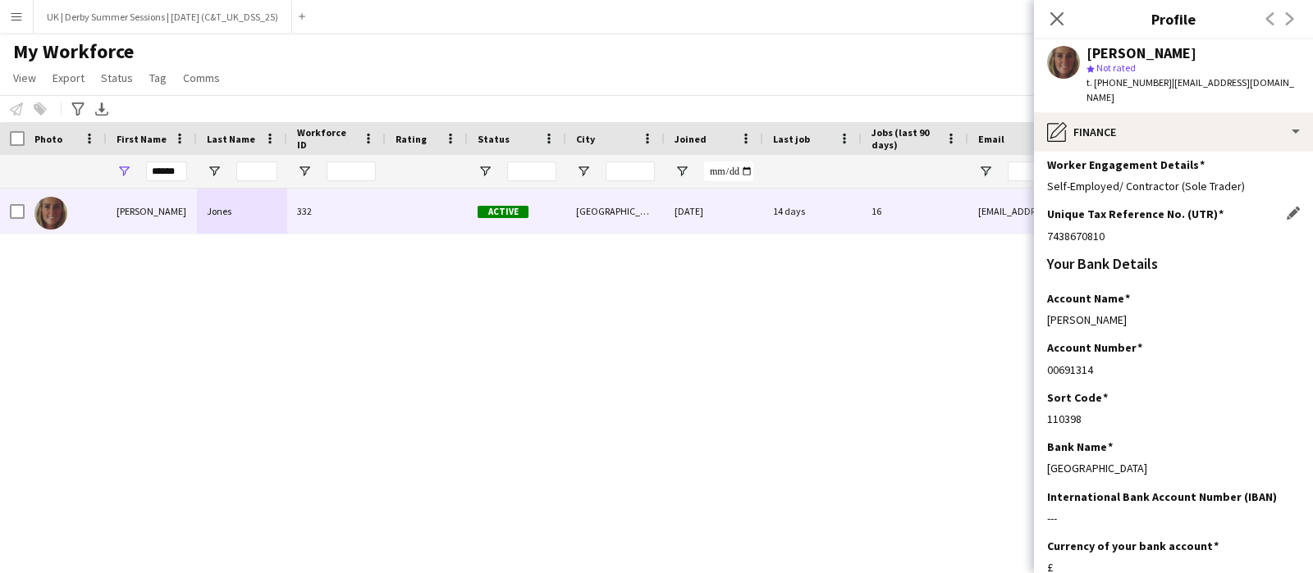
scroll to position [400, 0]
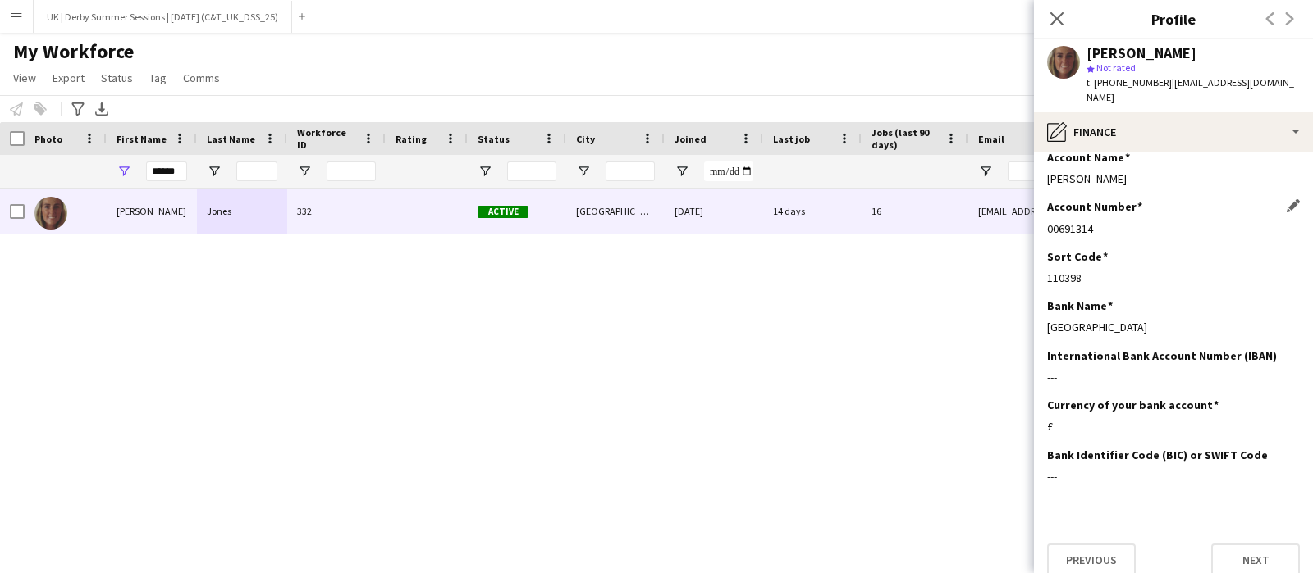
drag, startPoint x: 1047, startPoint y: 212, endPoint x: 1140, endPoint y: 217, distance: 93.6
click at [1140, 221] on div "00691314" at bounding box center [1173, 228] width 253 height 15
copy div "00691314"
drag, startPoint x: 1046, startPoint y: 263, endPoint x: 1089, endPoint y: 263, distance: 43.5
click at [1089, 263] on app-section-data-types "Please complete this section in full so we can pass onto the relevant tax, paym…" at bounding box center [1173, 363] width 279 height 422
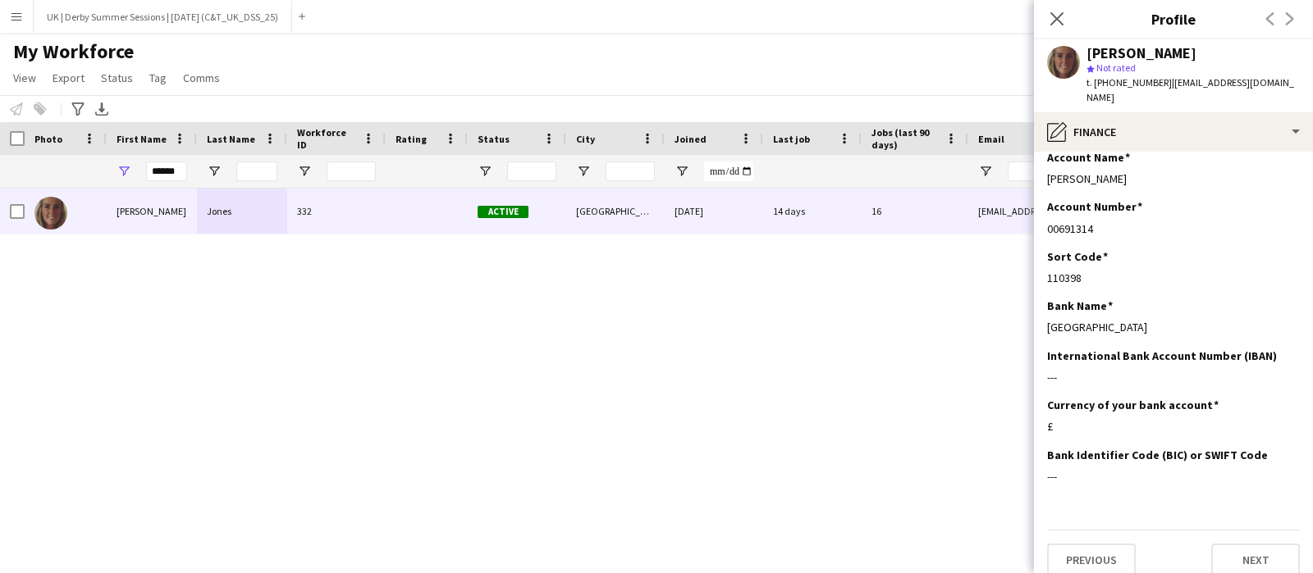
copy div "110398"
click at [11, 10] on app-icon "Menu" at bounding box center [16, 16] width 13 height 13
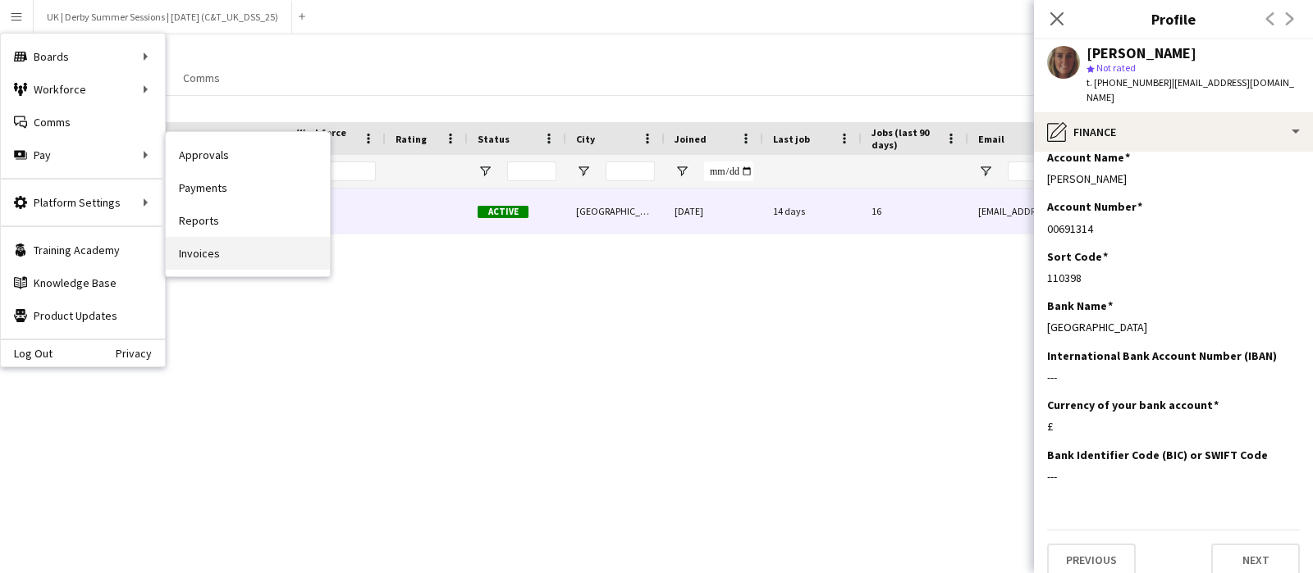
click at [202, 250] on link "Invoices" at bounding box center [248, 253] width 164 height 33
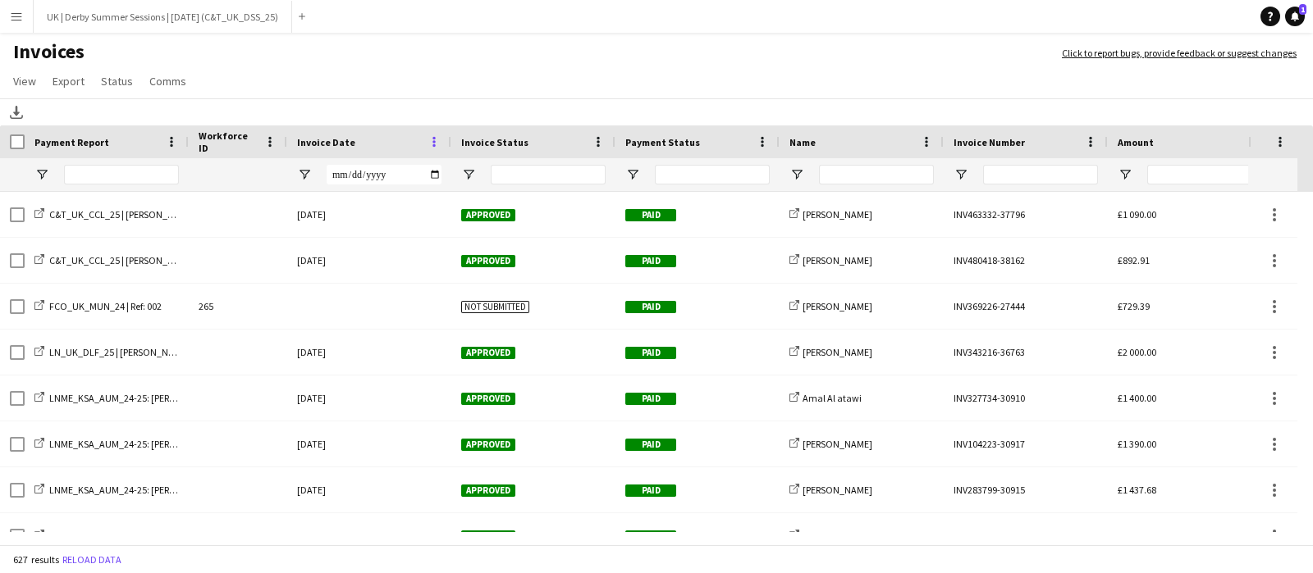
click at [435, 138] on span at bounding box center [434, 142] width 15 height 15
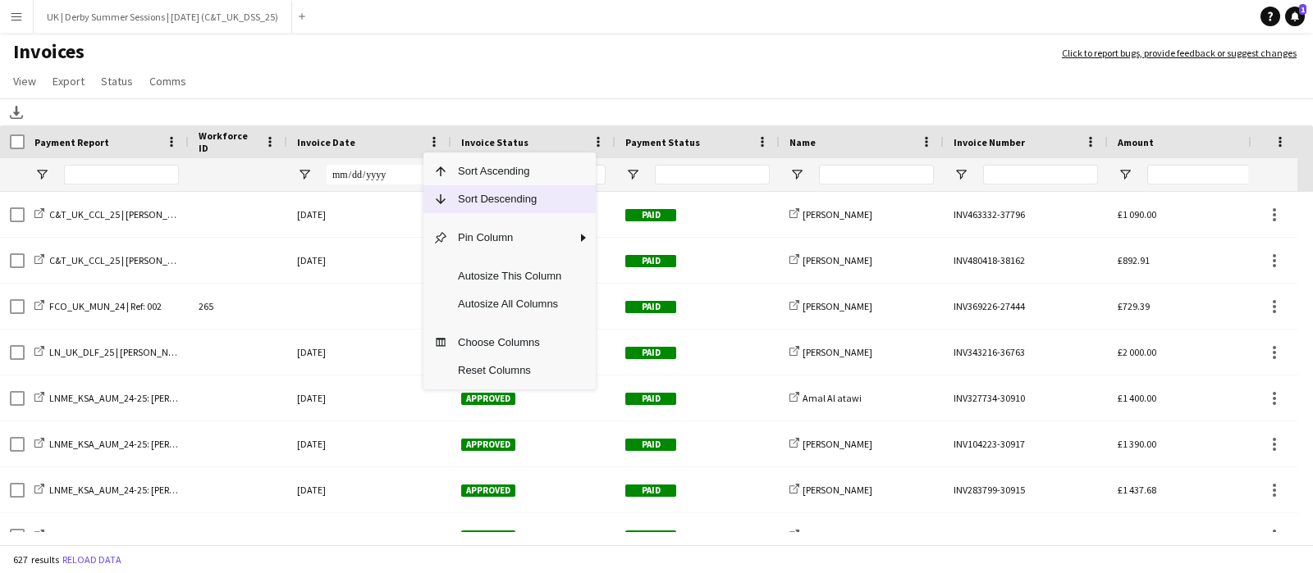
click at [469, 198] on span "Sort Descending" at bounding box center [509, 199] width 123 height 28
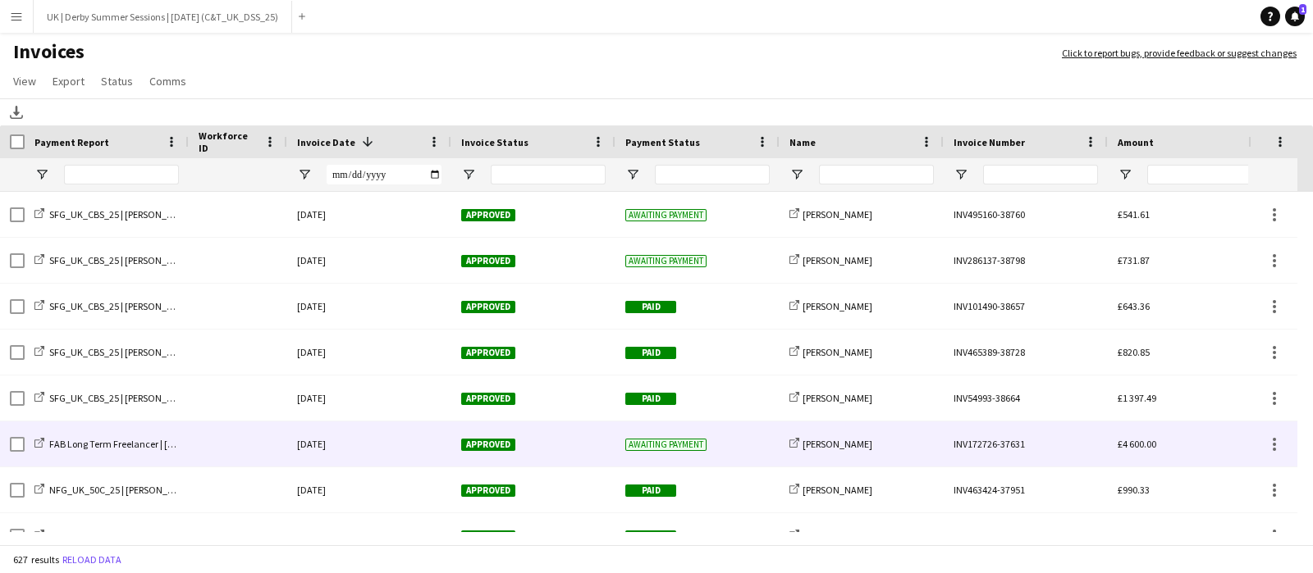
click at [189, 437] on div at bounding box center [238, 444] width 98 height 45
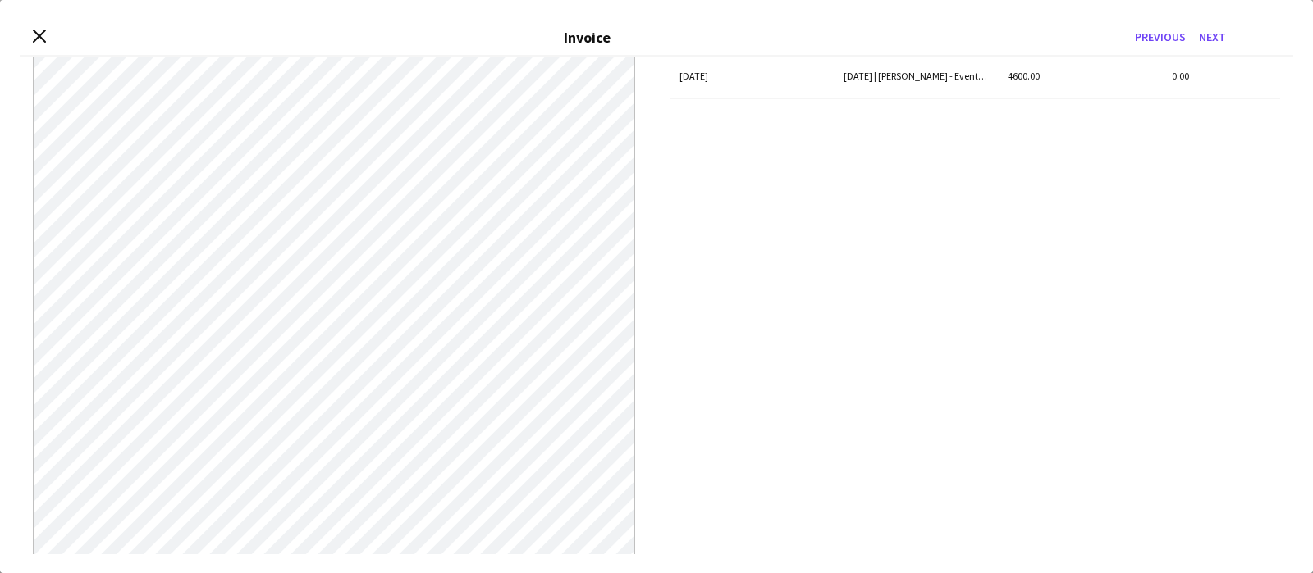
scroll to position [308, 0]
click at [44, 40] on icon at bounding box center [39, 37] width 16 height 16
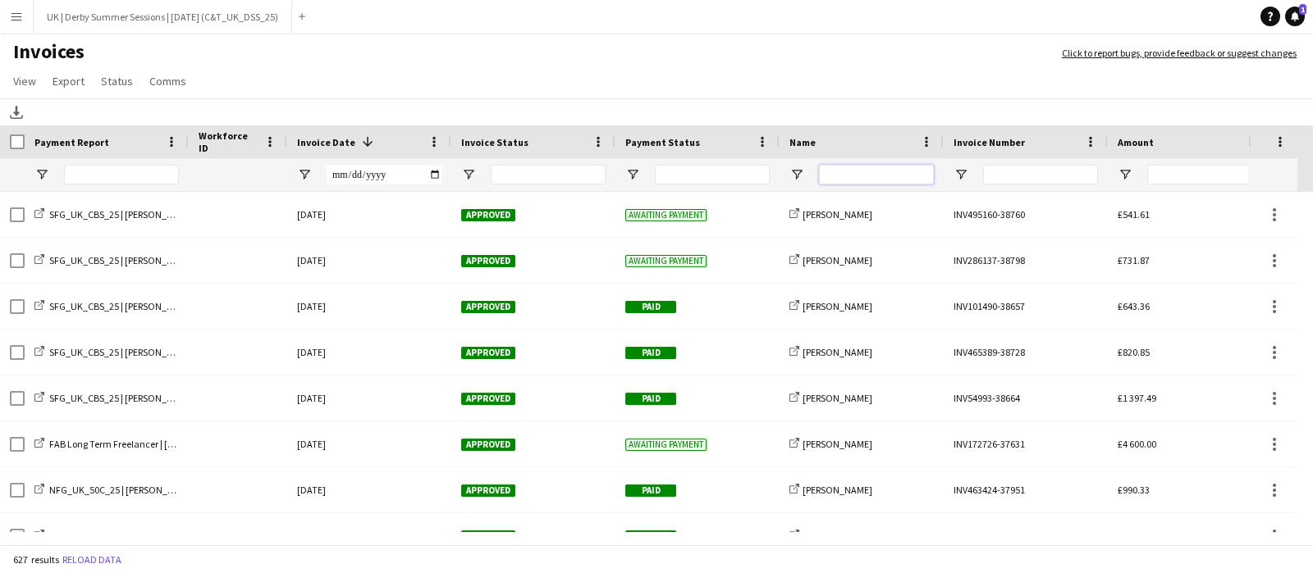
click at [873, 168] on input "Name Filter Input" at bounding box center [876, 175] width 115 height 20
type input "****"
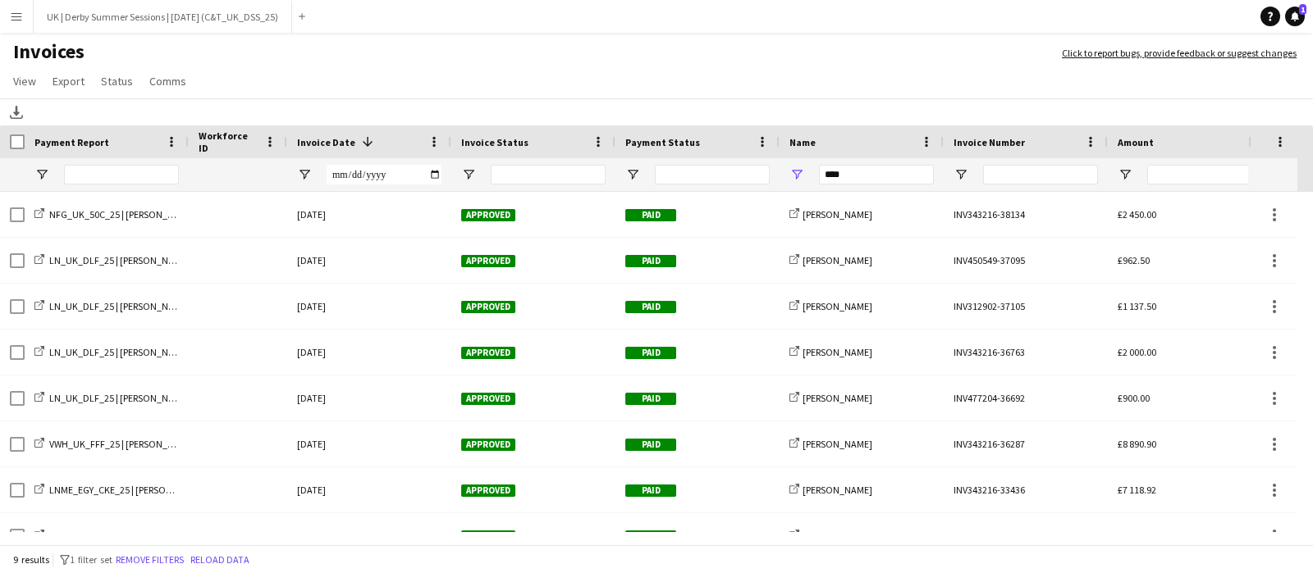
click at [16, 14] on app-icon "Menu" at bounding box center [16, 16] width 13 height 13
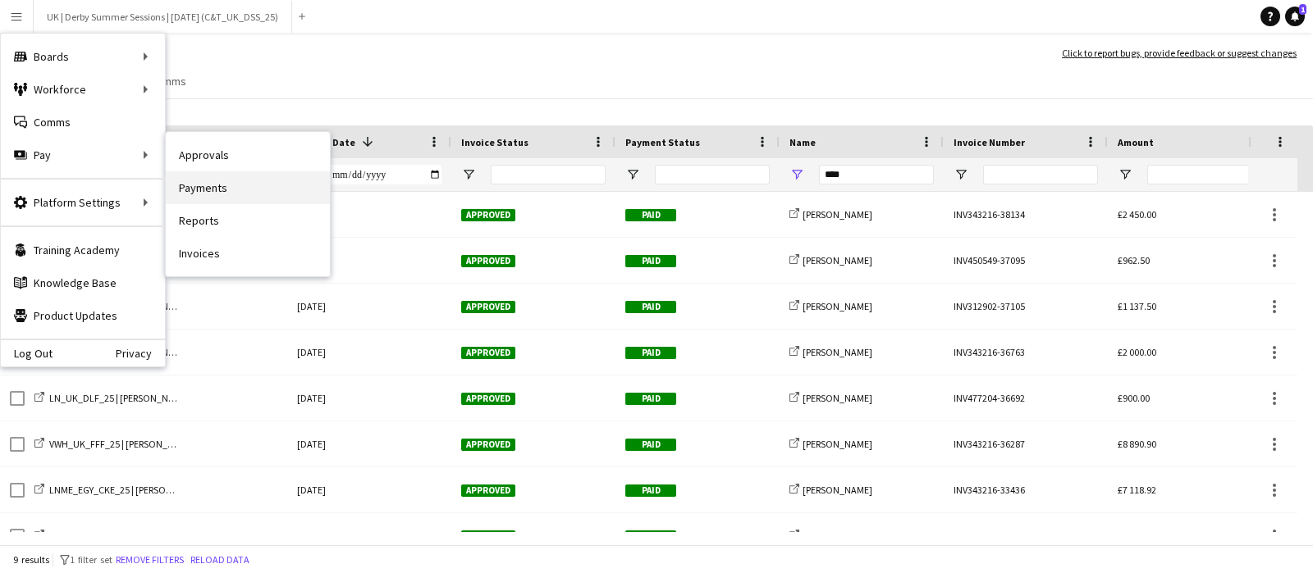
click at [199, 191] on link "Payments" at bounding box center [248, 187] width 164 height 33
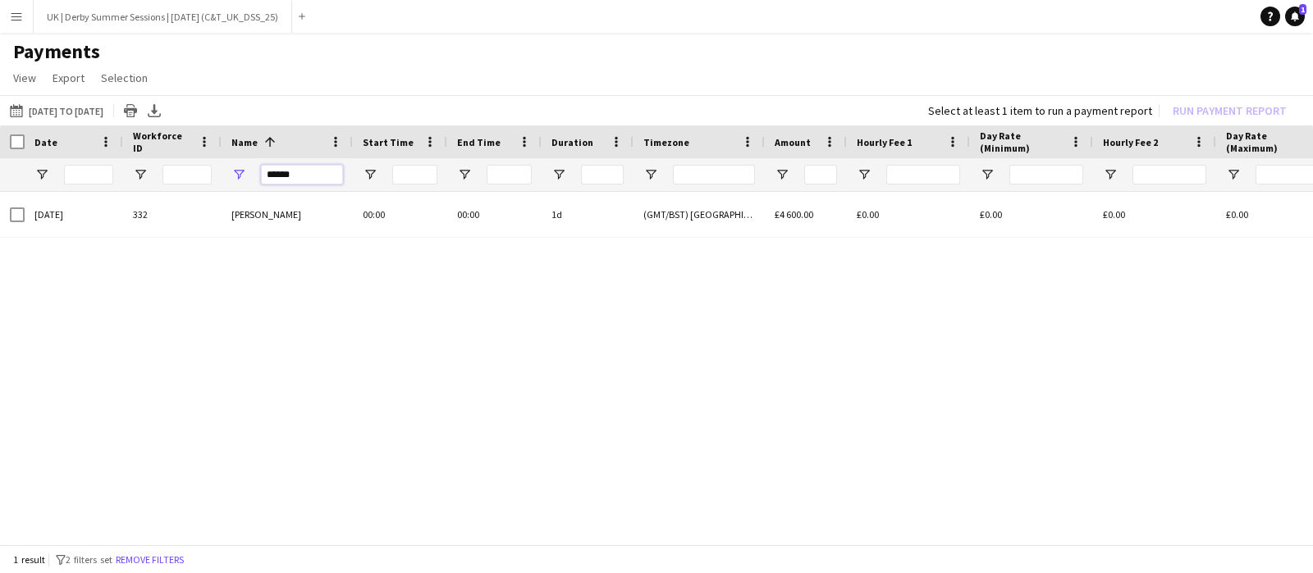
drag, startPoint x: 306, startPoint y: 178, endPoint x: 188, endPoint y: 177, distance: 118.1
type input "*********"
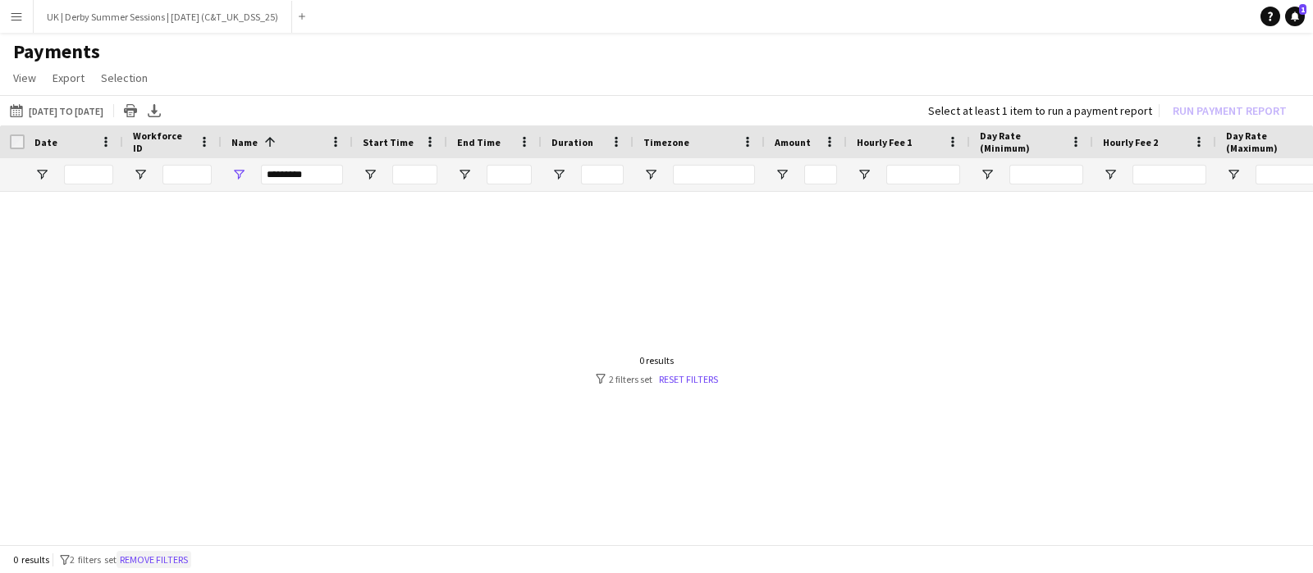
click at [181, 555] on button "Remove filters" at bounding box center [153, 560] width 75 height 18
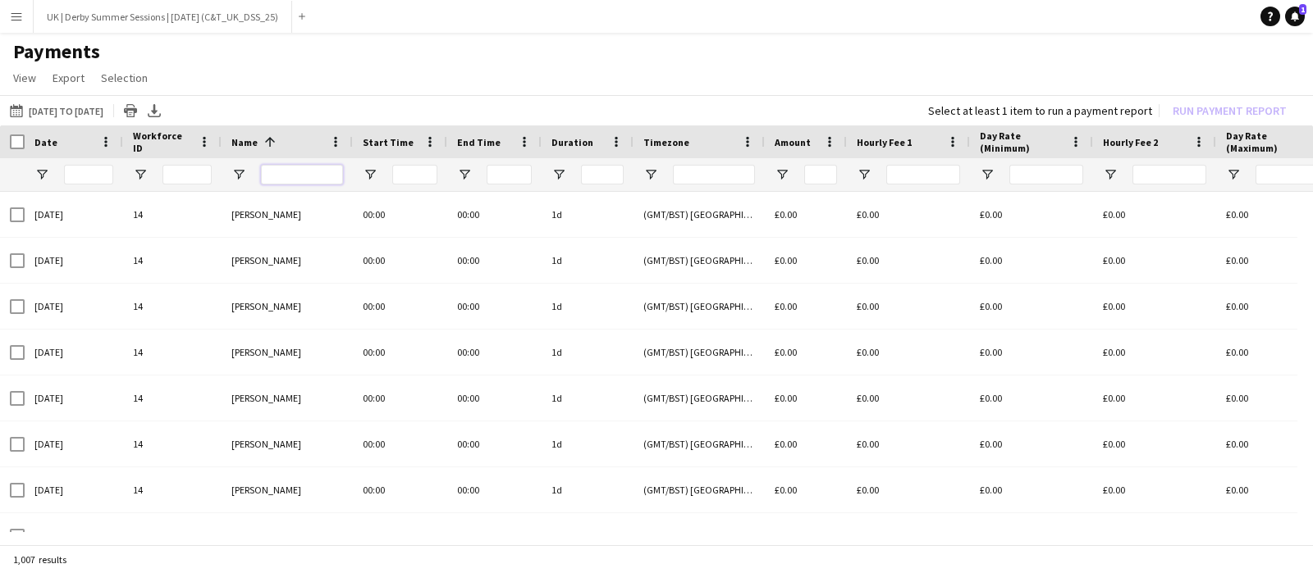
click at [316, 172] on input "Name Filter Input" at bounding box center [302, 175] width 82 height 20
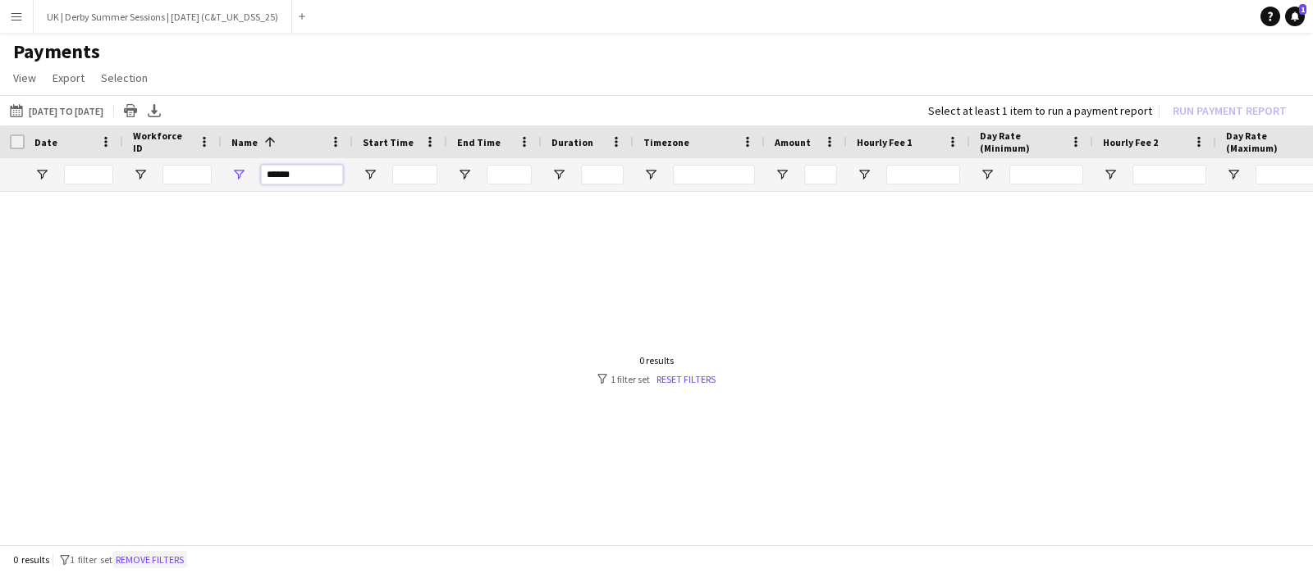
type input "******"
click at [172, 556] on button "Remove filters" at bounding box center [149, 560] width 75 height 18
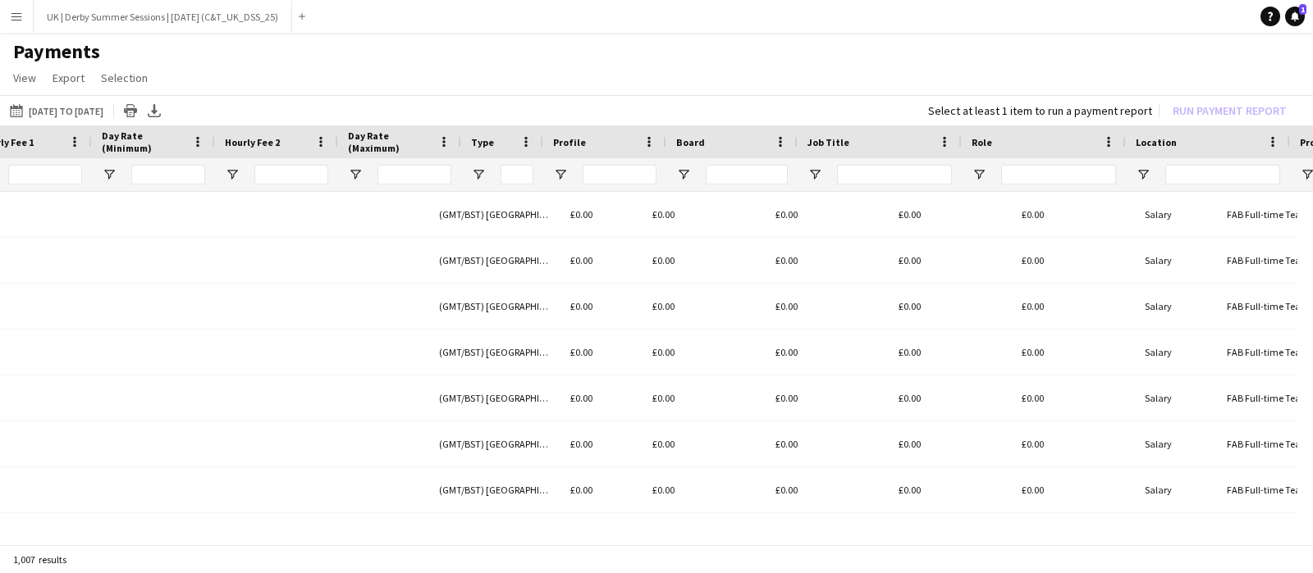
scroll to position [0, 878]
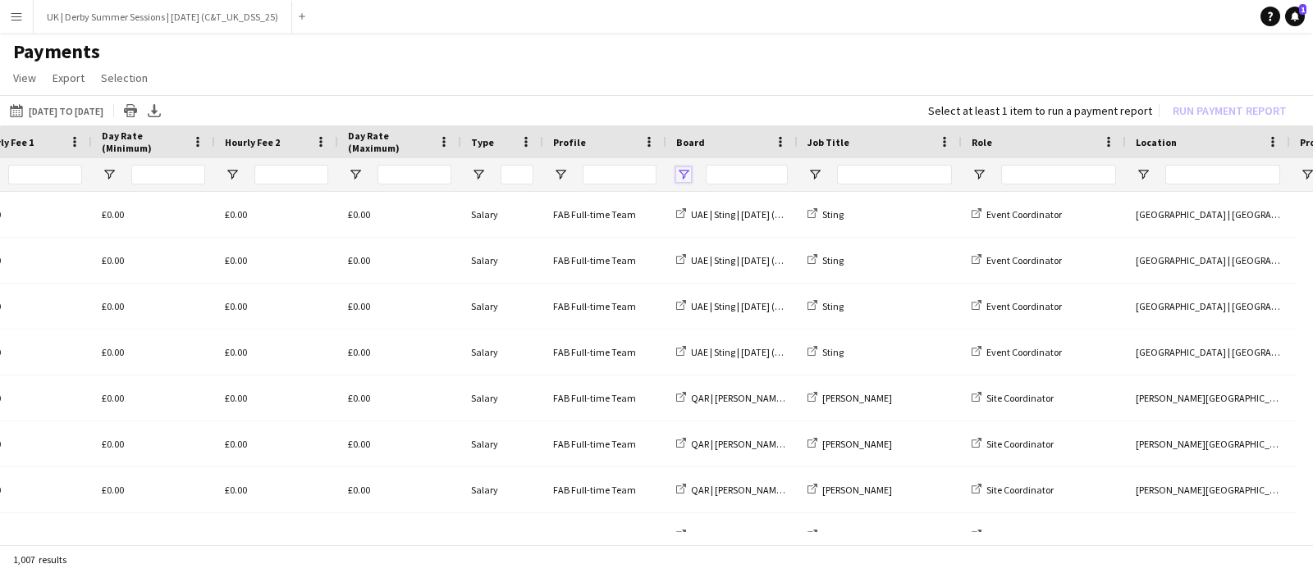
click at [685, 167] on span "Open Filter Menu" at bounding box center [683, 174] width 15 height 15
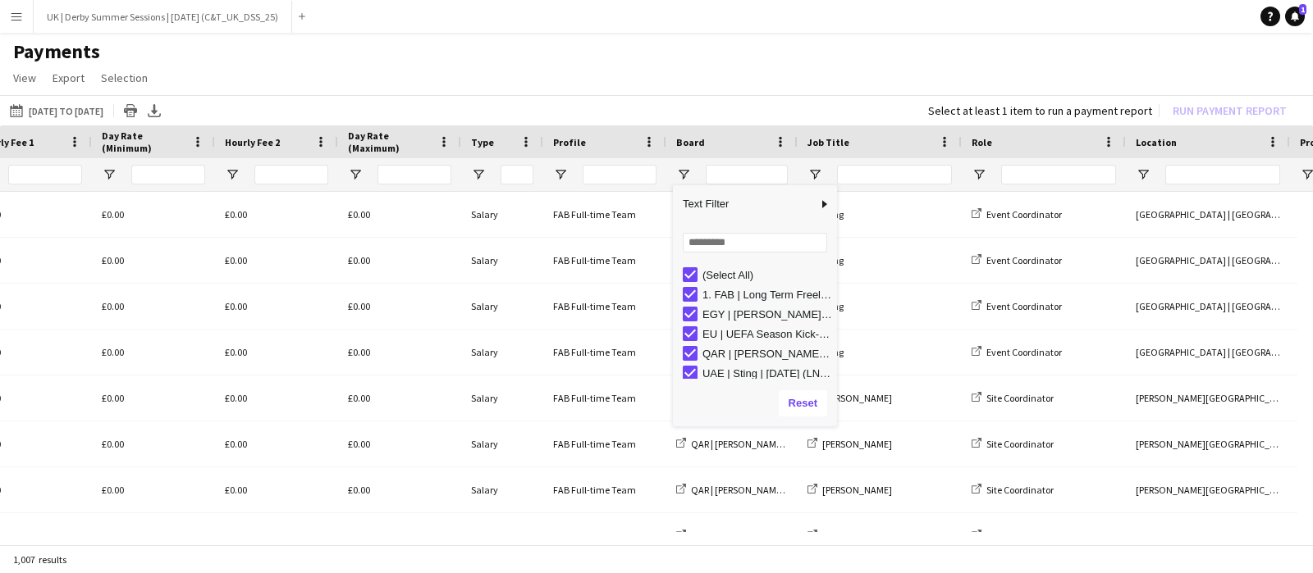
click at [698, 272] on div "(Select All)" at bounding box center [760, 275] width 154 height 20
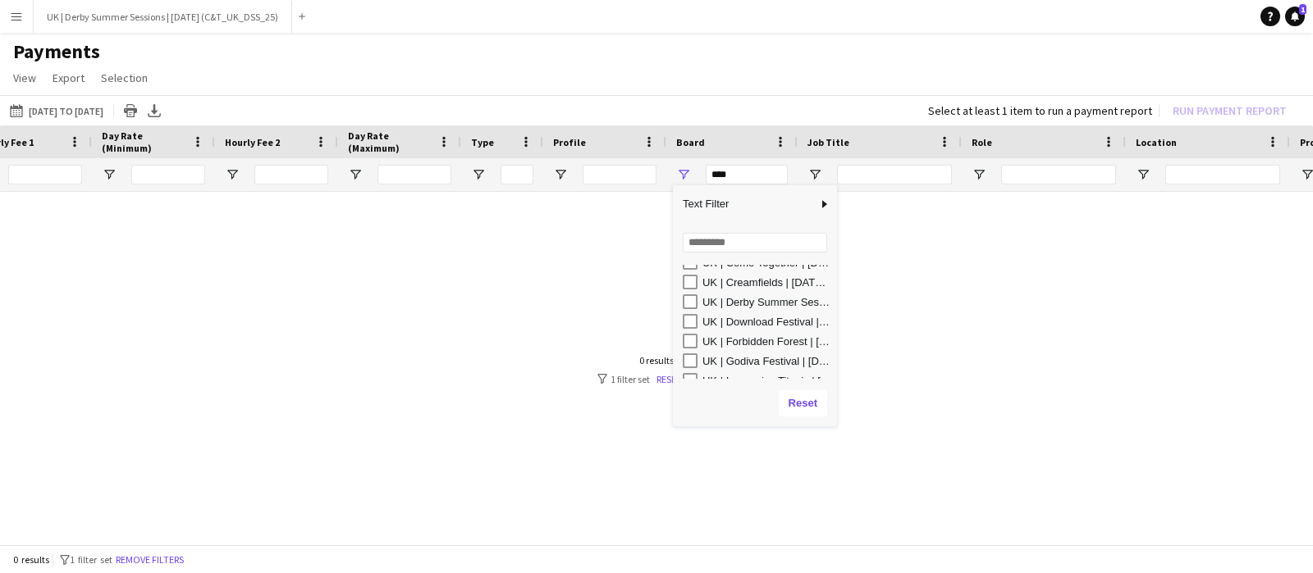
scroll to position [177, 0]
type input "**********"
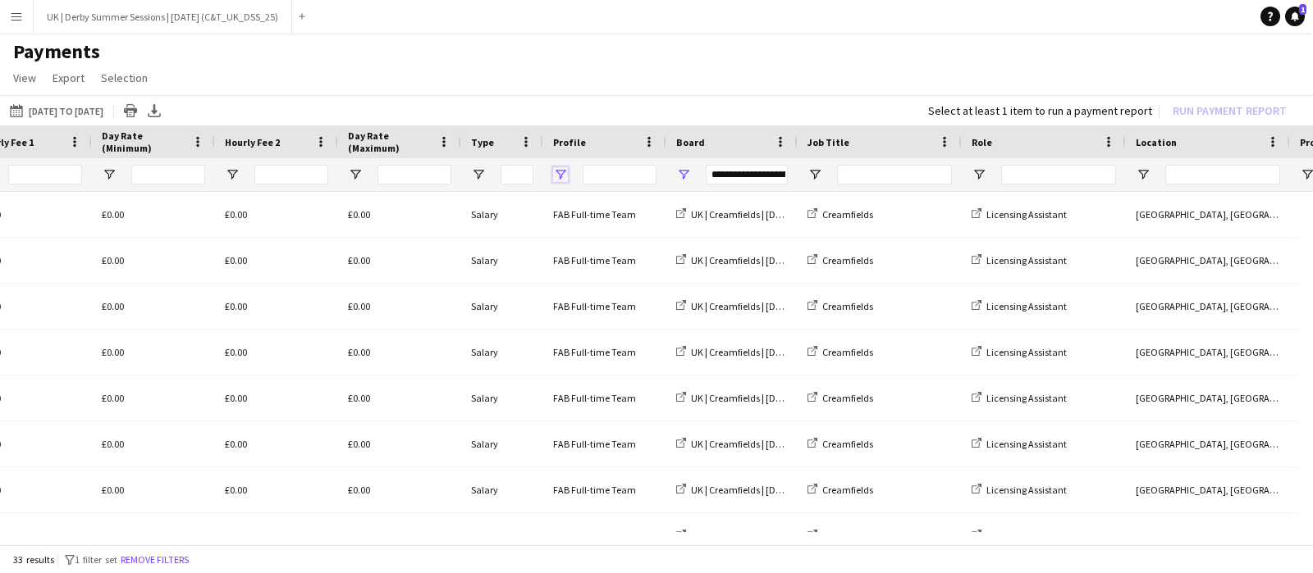
click at [565, 173] on span "Open Filter Menu" at bounding box center [560, 174] width 15 height 15
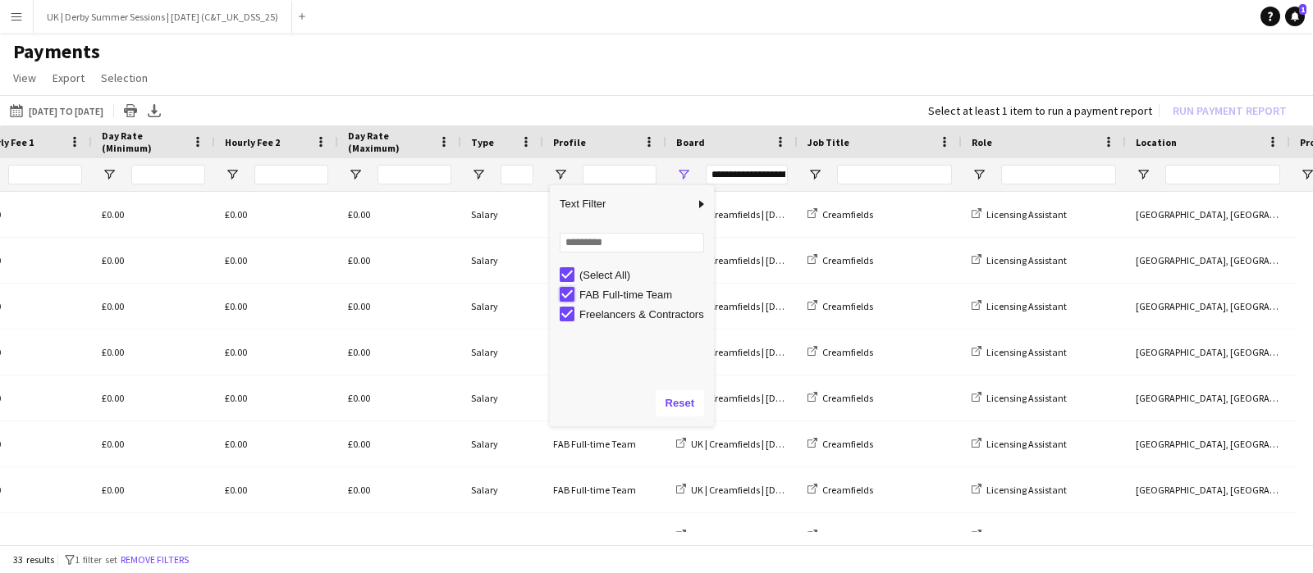
type input "**********"
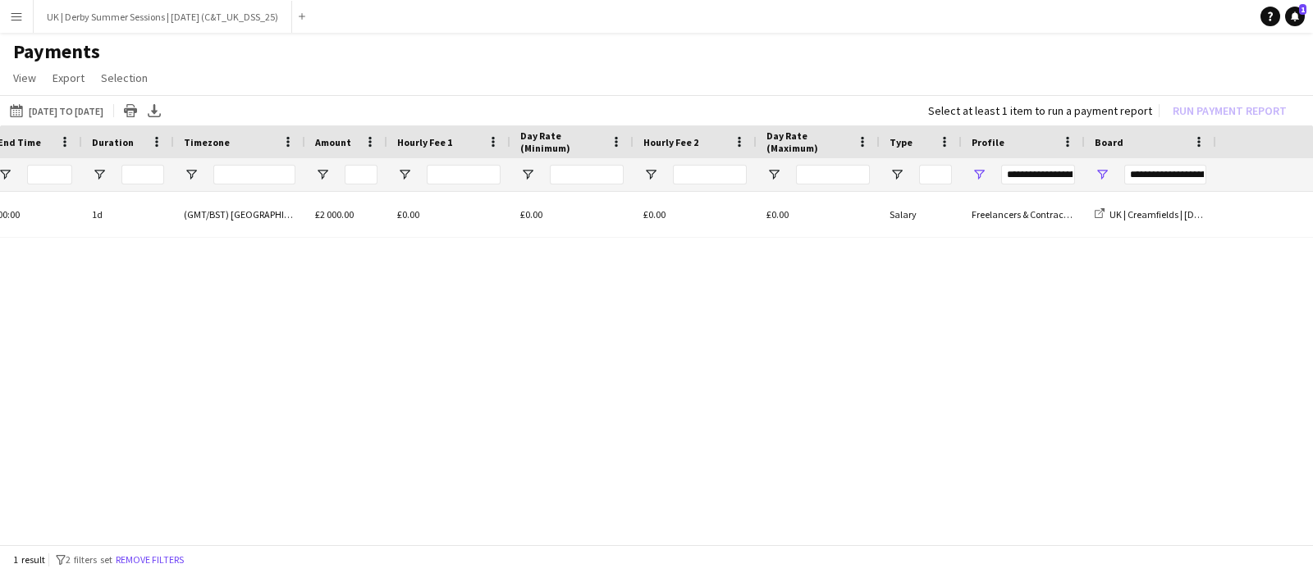
scroll to position [0, 0]
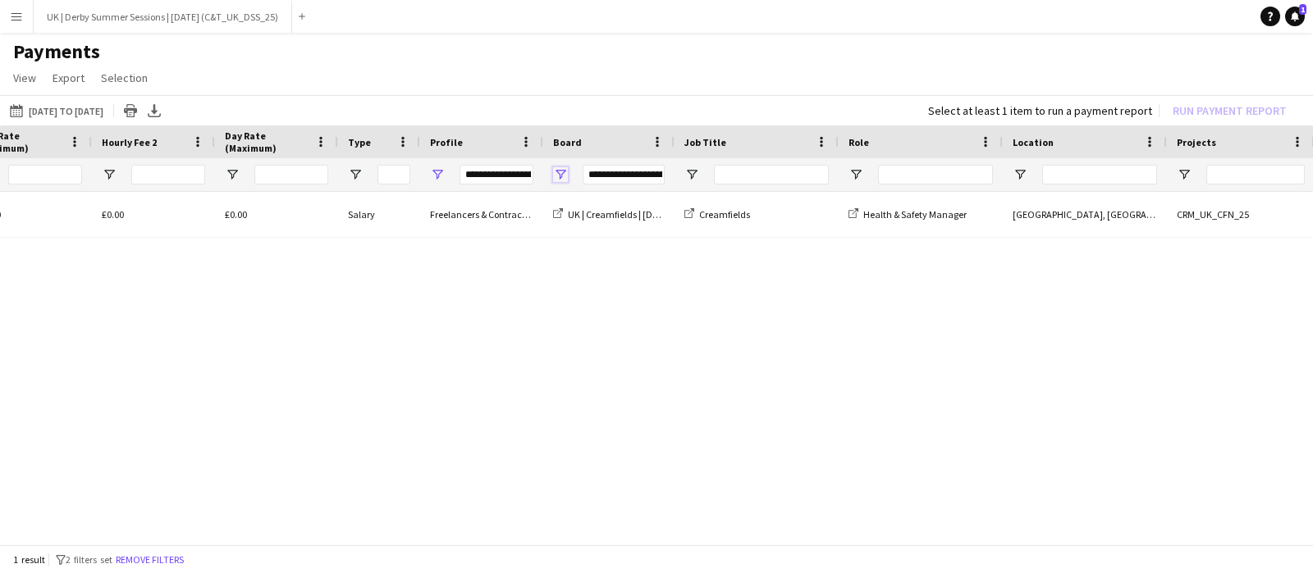
click at [562, 171] on span "Open Filter Menu" at bounding box center [560, 174] width 15 height 15
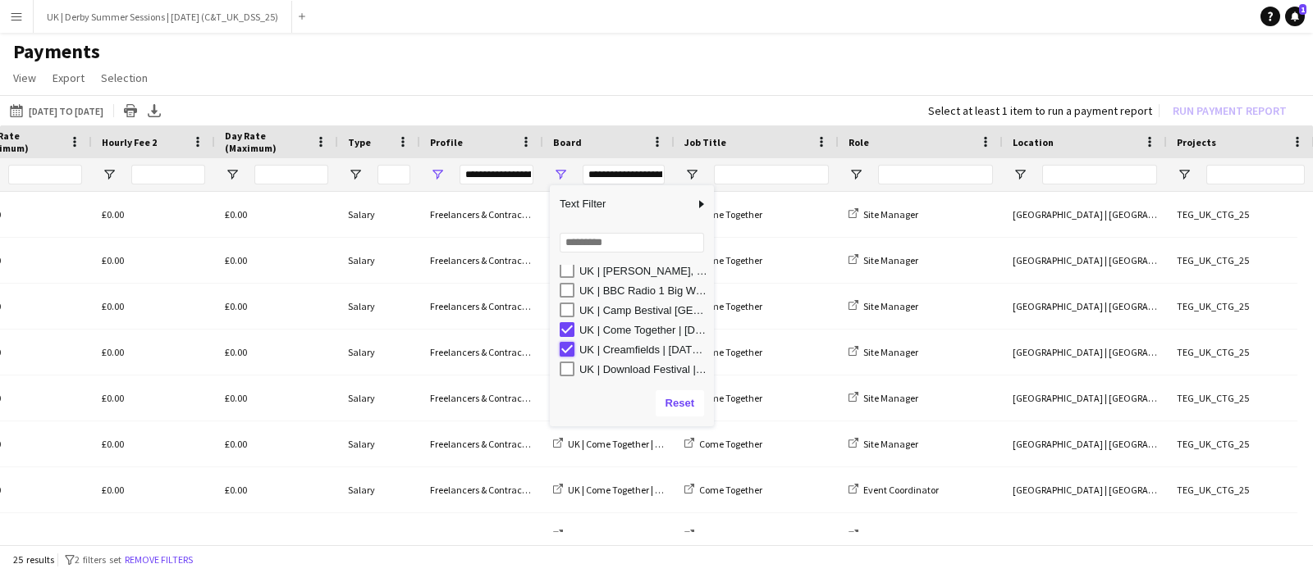
type input "**********"
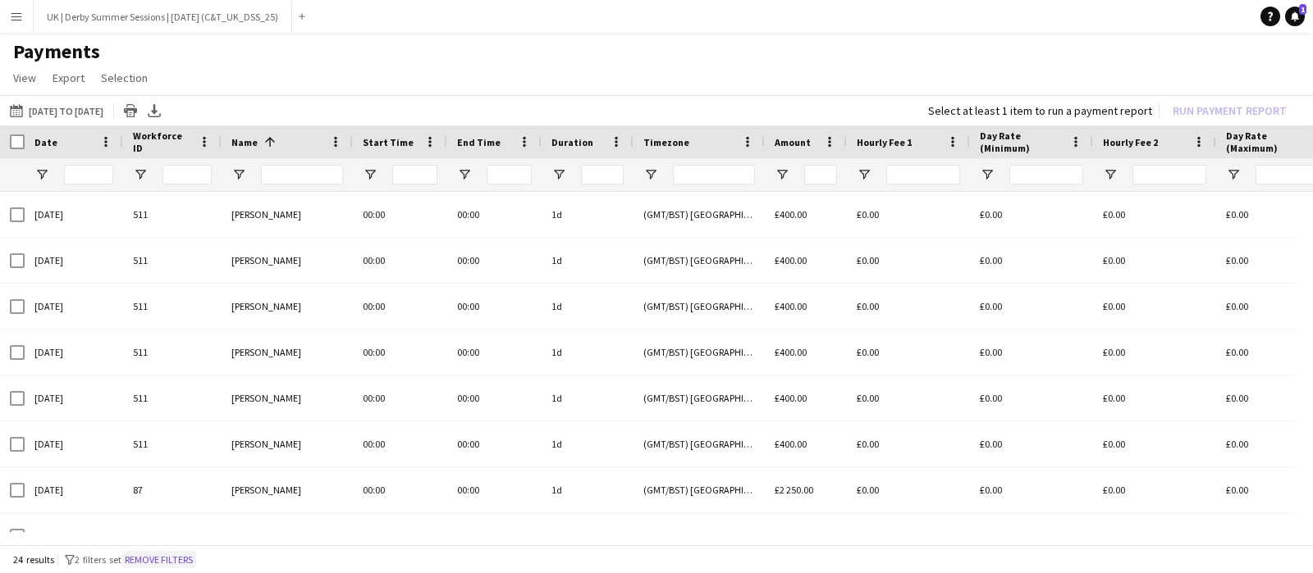
click at [188, 559] on button "Remove filters" at bounding box center [158, 560] width 75 height 18
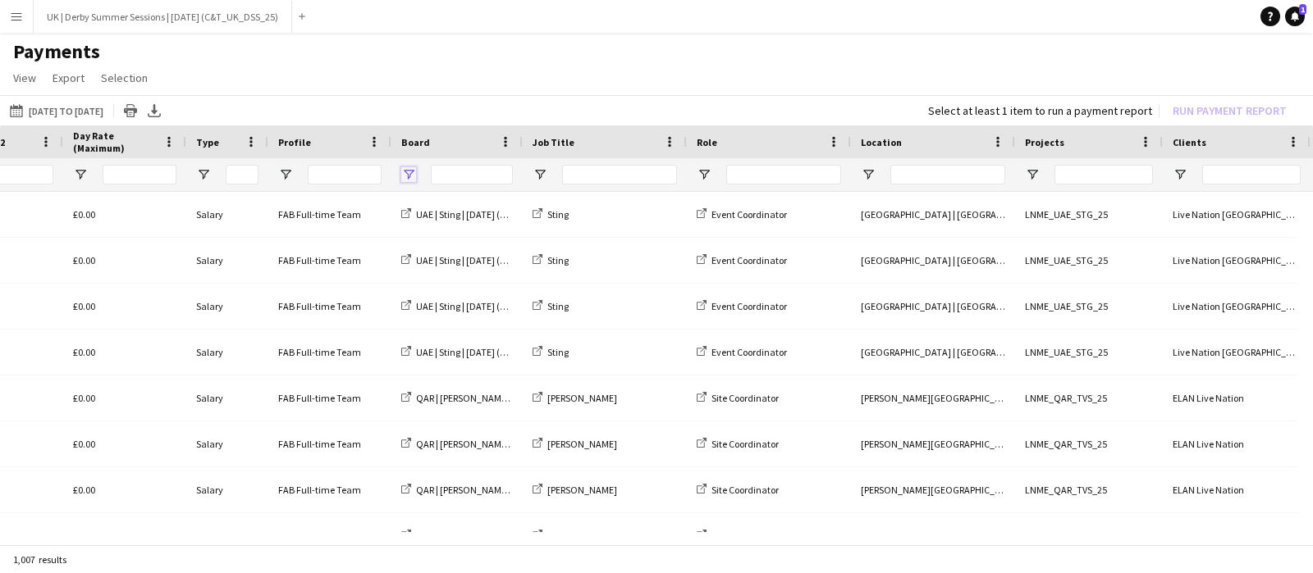
click at [410, 175] on span "Open Filter Menu" at bounding box center [408, 174] width 15 height 15
click at [285, 171] on span "Open Filter Menu" at bounding box center [285, 174] width 15 height 15
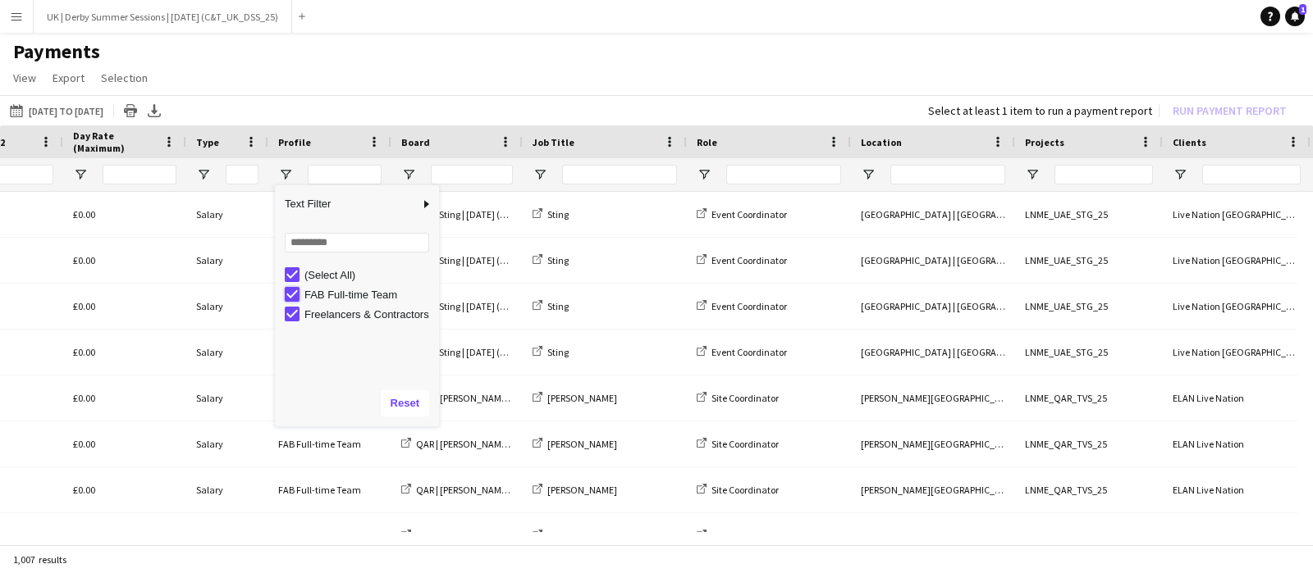
type input "**********"
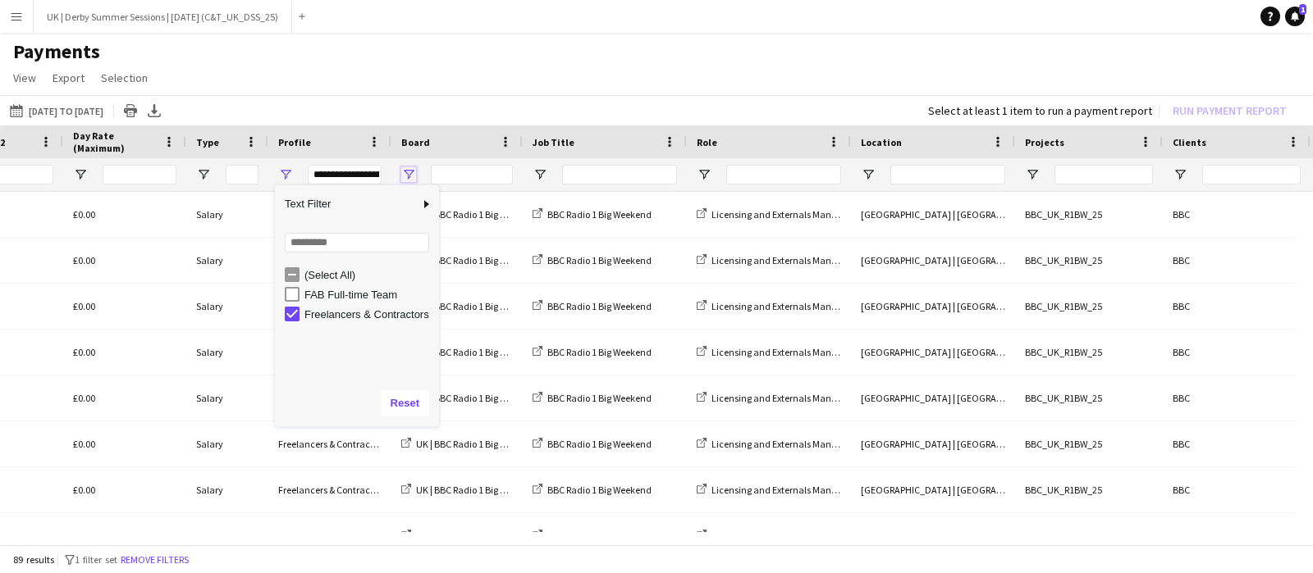
click at [410, 169] on span "Open Filter Menu" at bounding box center [408, 174] width 15 height 15
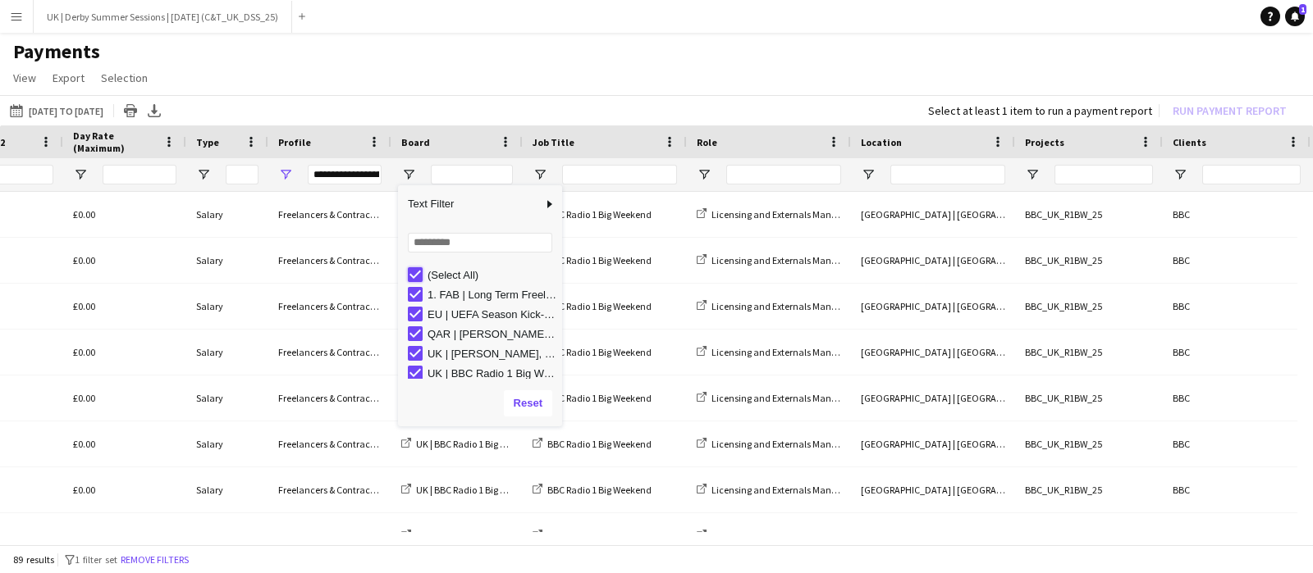
type input "***"
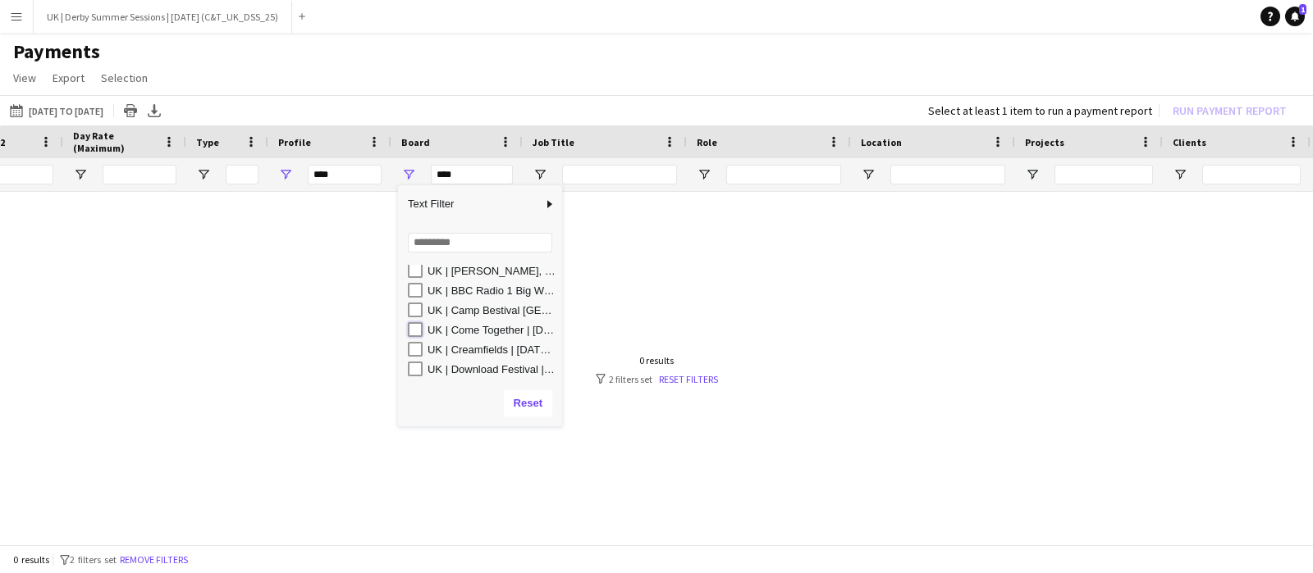
type input "**********"
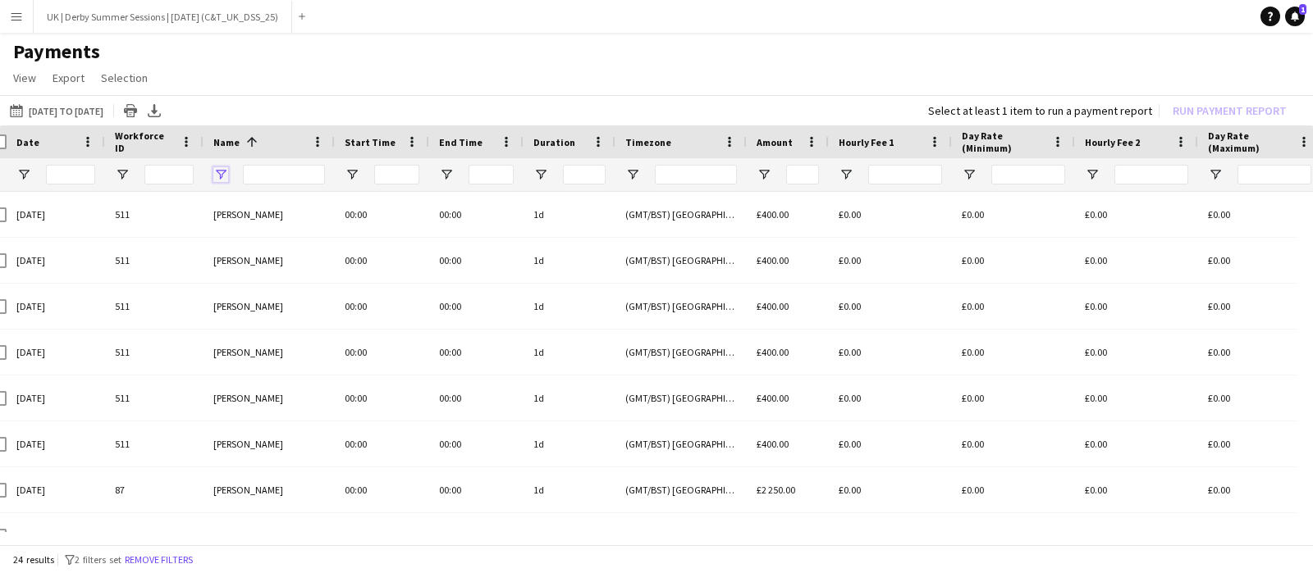
click at [215, 167] on span "Open Filter Menu" at bounding box center [220, 174] width 15 height 15
click at [170, 555] on button "Remove filters" at bounding box center [158, 560] width 75 height 18
click at [16, 17] on app-icon "Menu" at bounding box center [16, 16] width 13 height 13
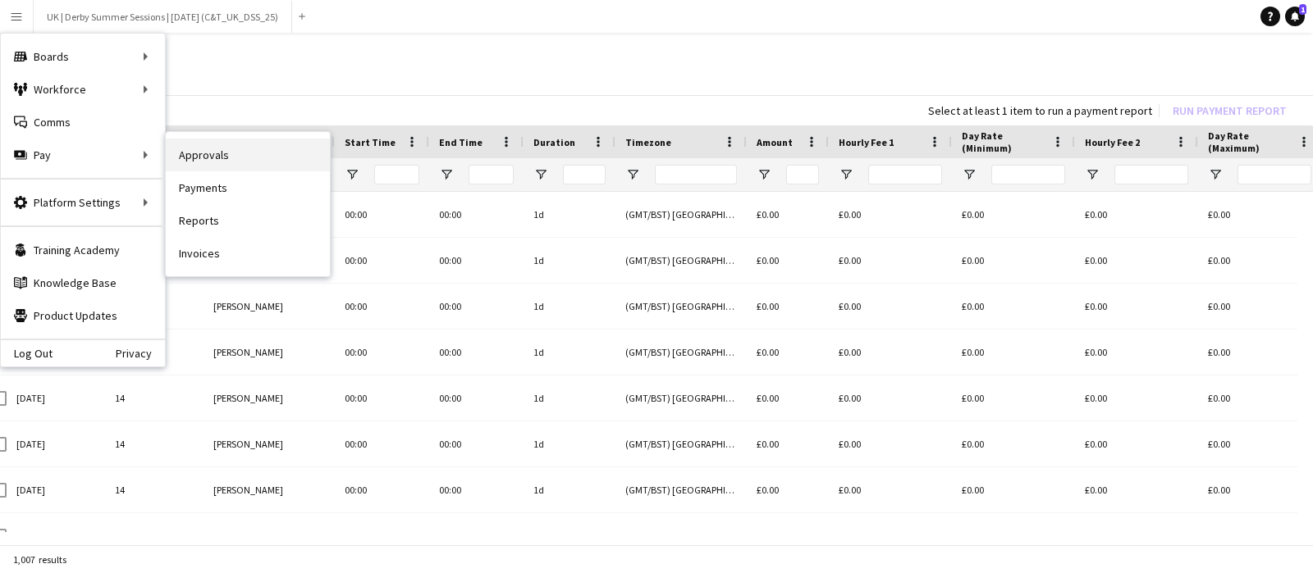
click at [203, 160] on link "Approvals" at bounding box center [248, 155] width 164 height 33
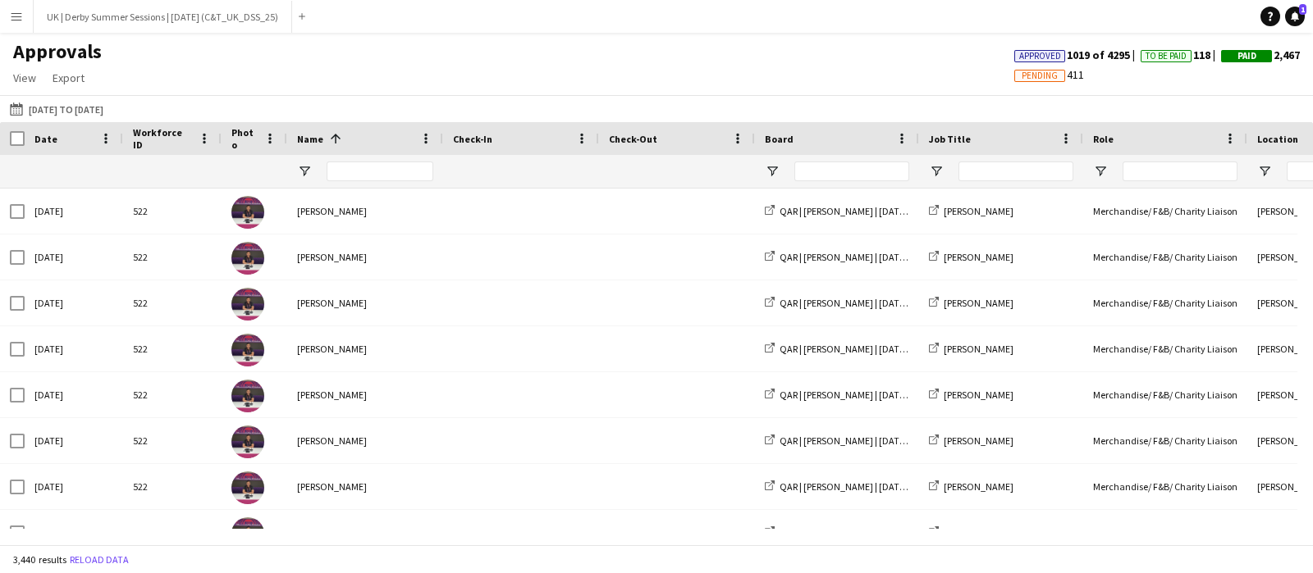
click at [15, 26] on button "Menu" at bounding box center [16, 16] width 33 height 33
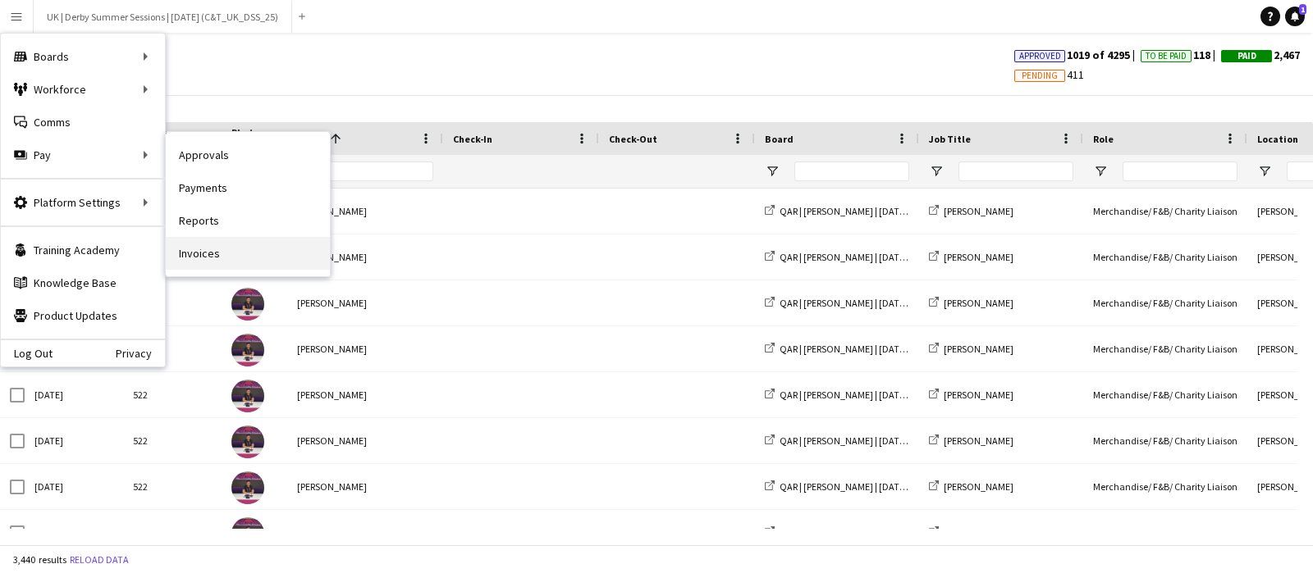
click at [206, 244] on link "Invoices" at bounding box center [248, 253] width 164 height 33
